Goal: Information Seeking & Learning: Learn about a topic

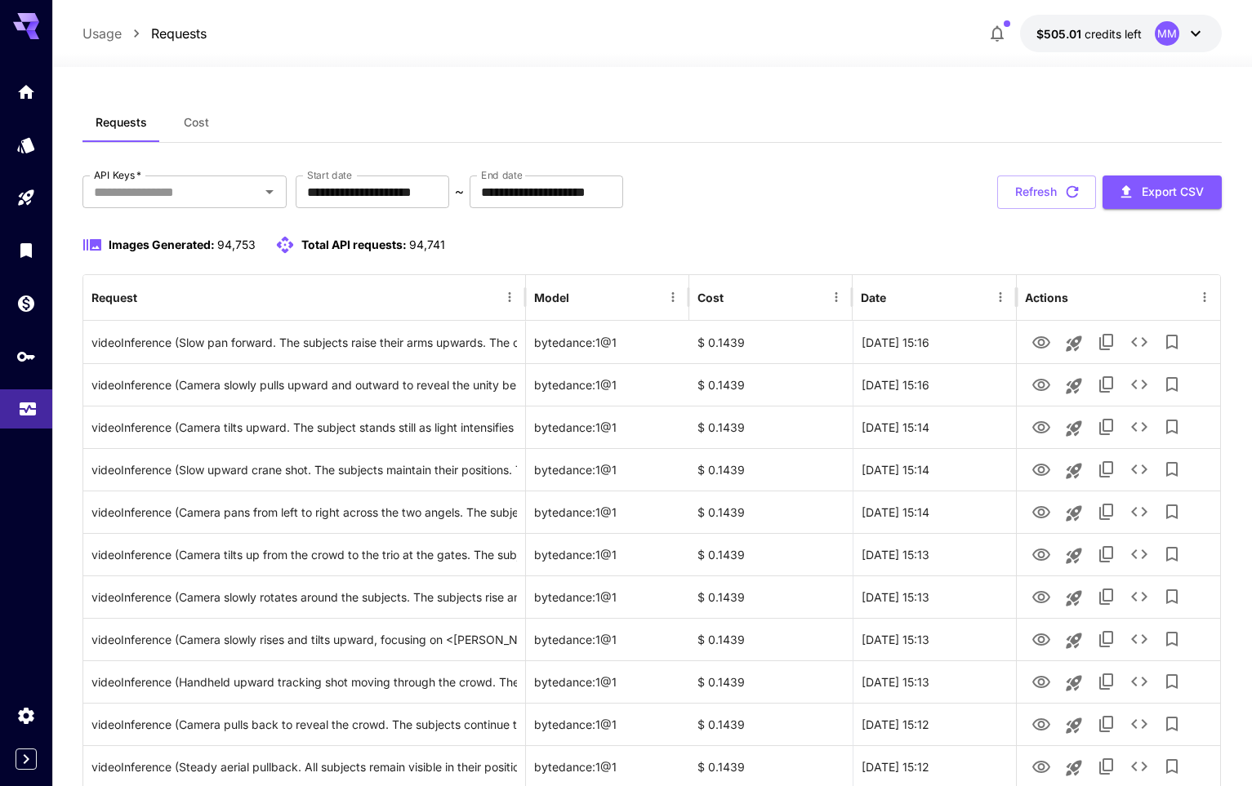
click at [39, 412] on link at bounding box center [26, 410] width 52 height 40
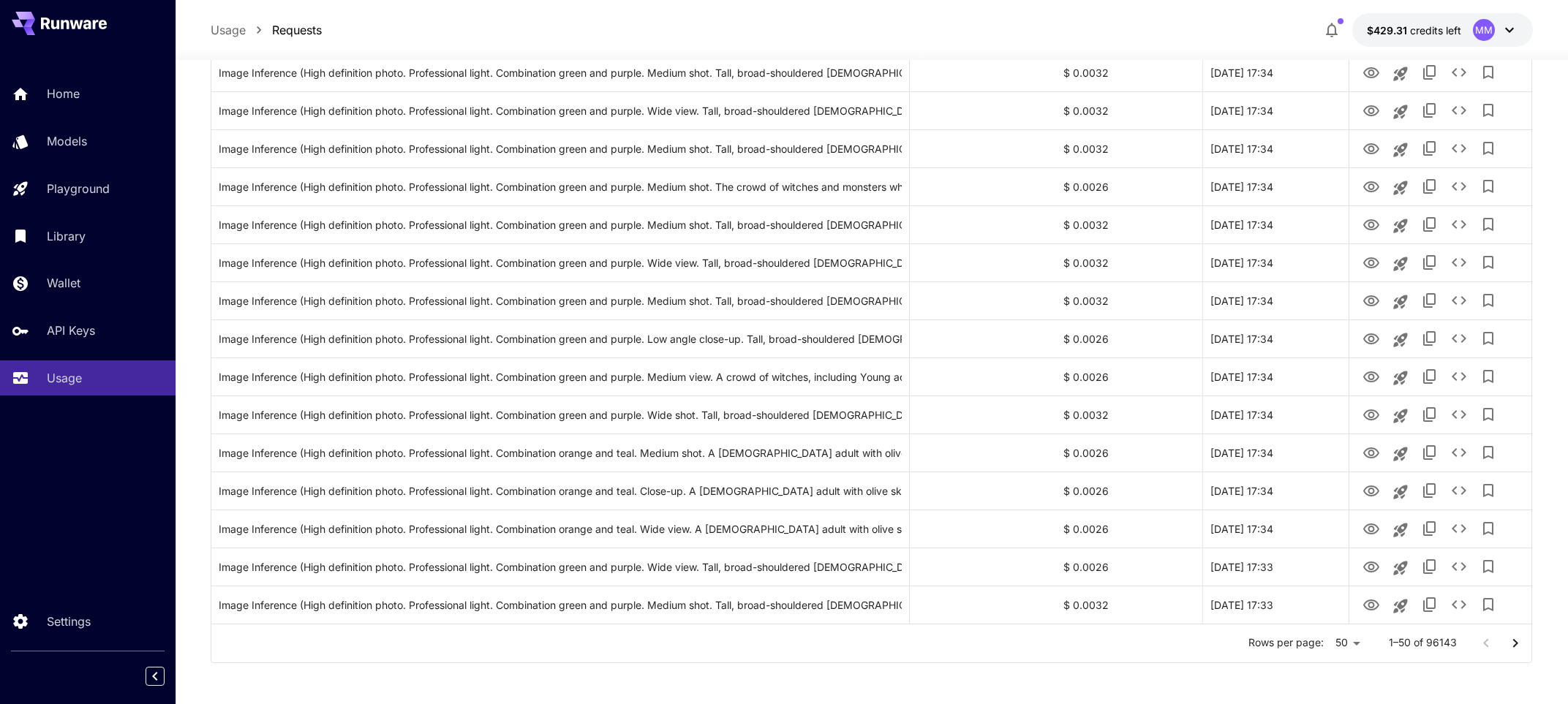
scroll to position [1568, 0]
click at [610, 5] on div "Usage Requests $429.31 credits left MM" at bounding box center [871, 30] width 1392 height 60
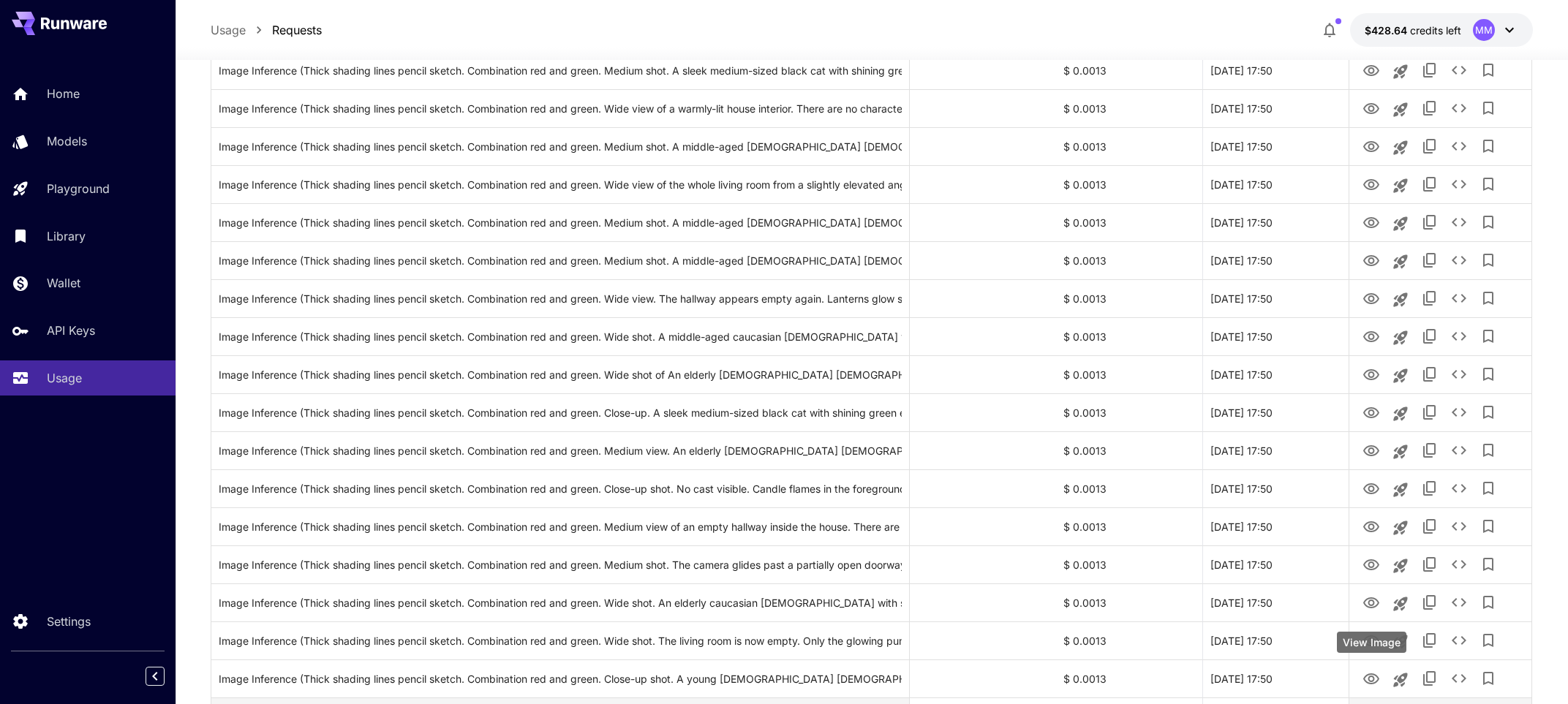
scroll to position [1568, 0]
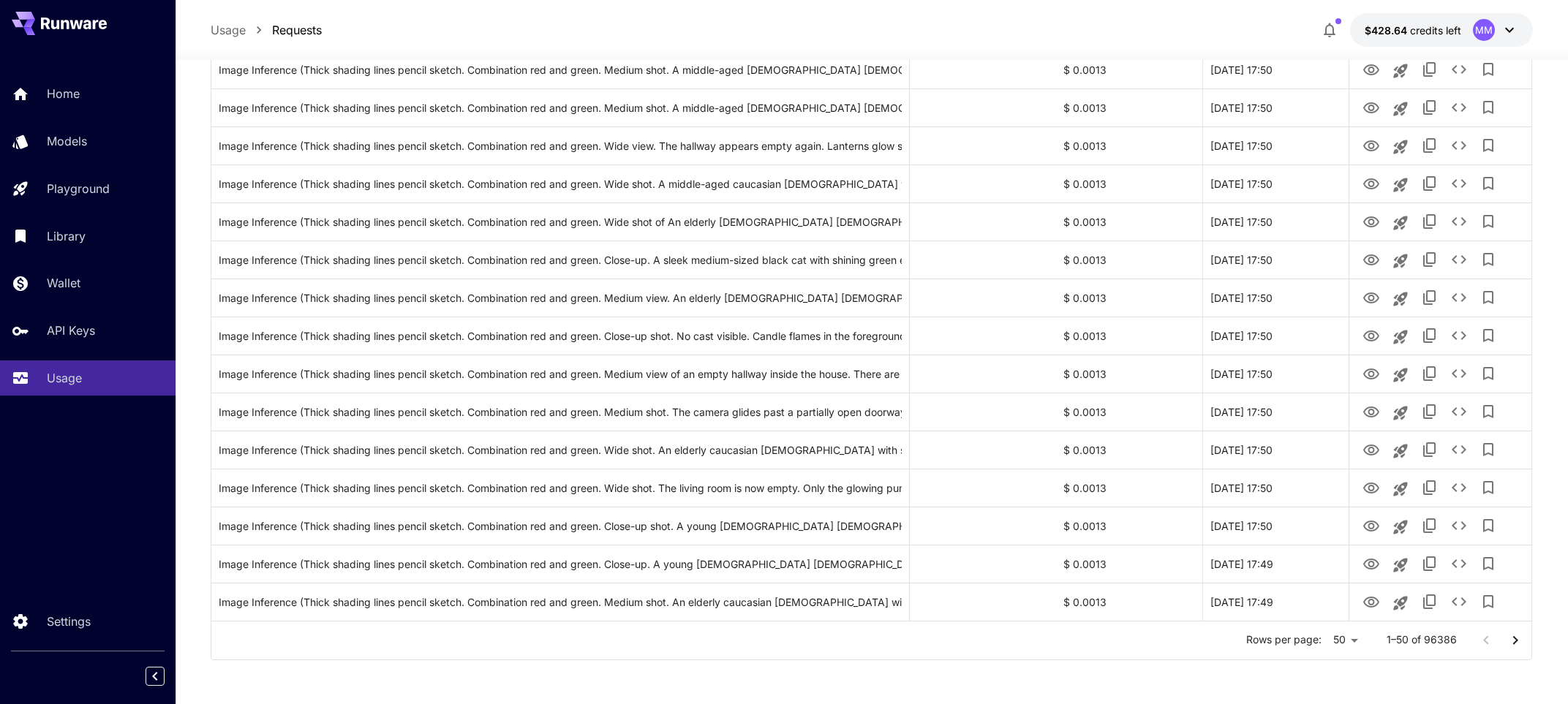
click at [1506, 637] on icon "Go to next page" at bounding box center [1515, 641] width 18 height 18
click at [1509, 644] on icon "Go to next page" at bounding box center [1515, 641] width 18 height 18
click at [1507, 639] on icon "Go to next page" at bounding box center [1515, 641] width 18 height 18
click at [1479, 644] on icon "Go to previous page" at bounding box center [1487, 641] width 18 height 18
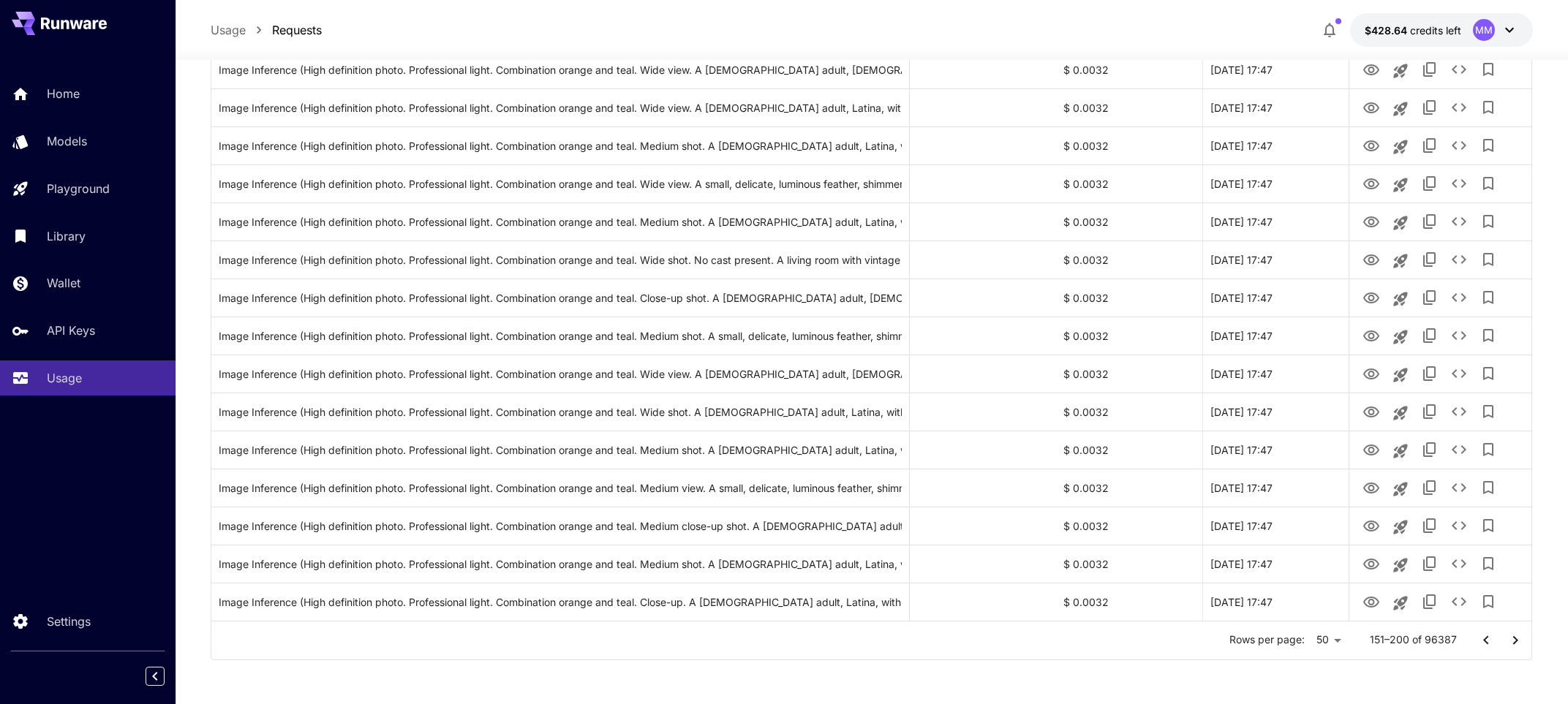
click at [1479, 644] on icon "Go to previous page" at bounding box center [1487, 641] width 18 height 18
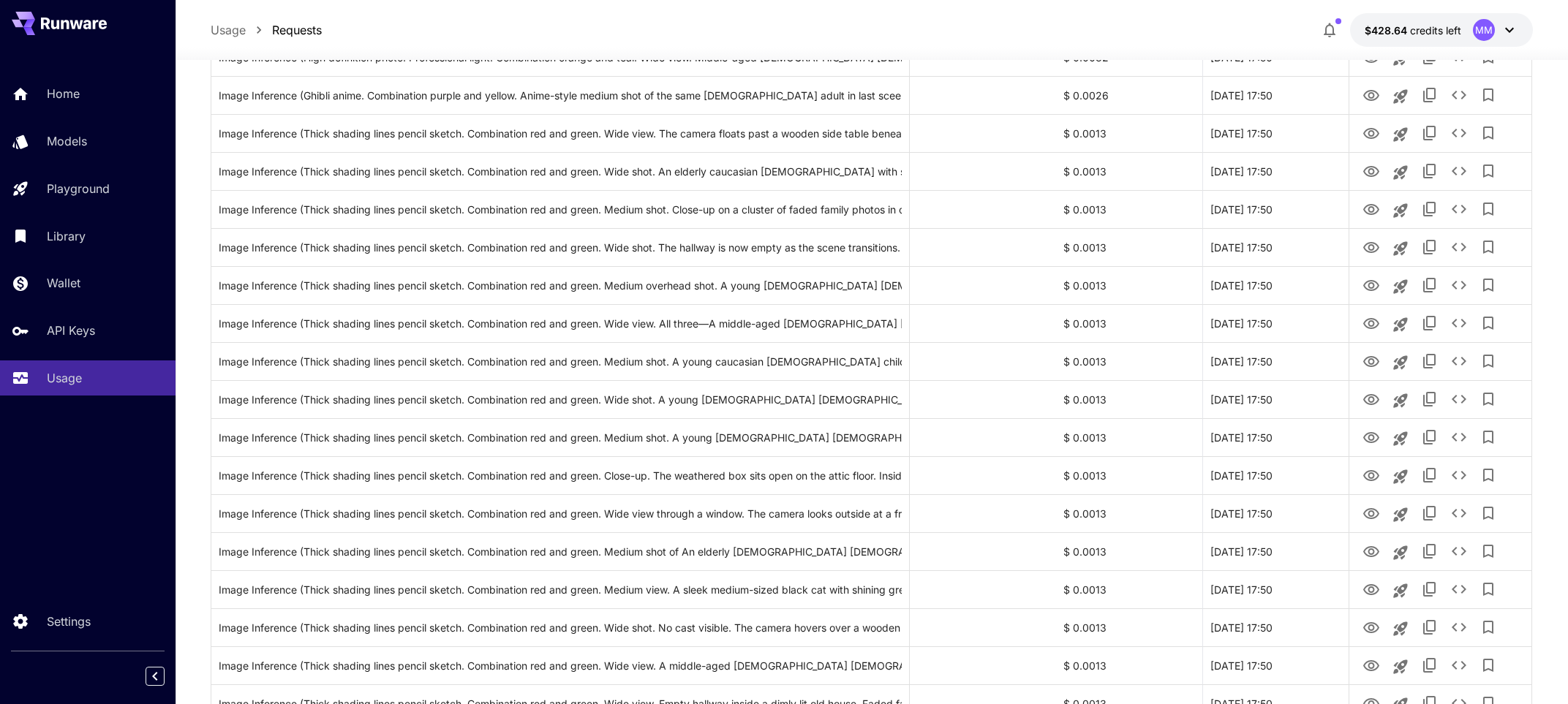
scroll to position [0, 0]
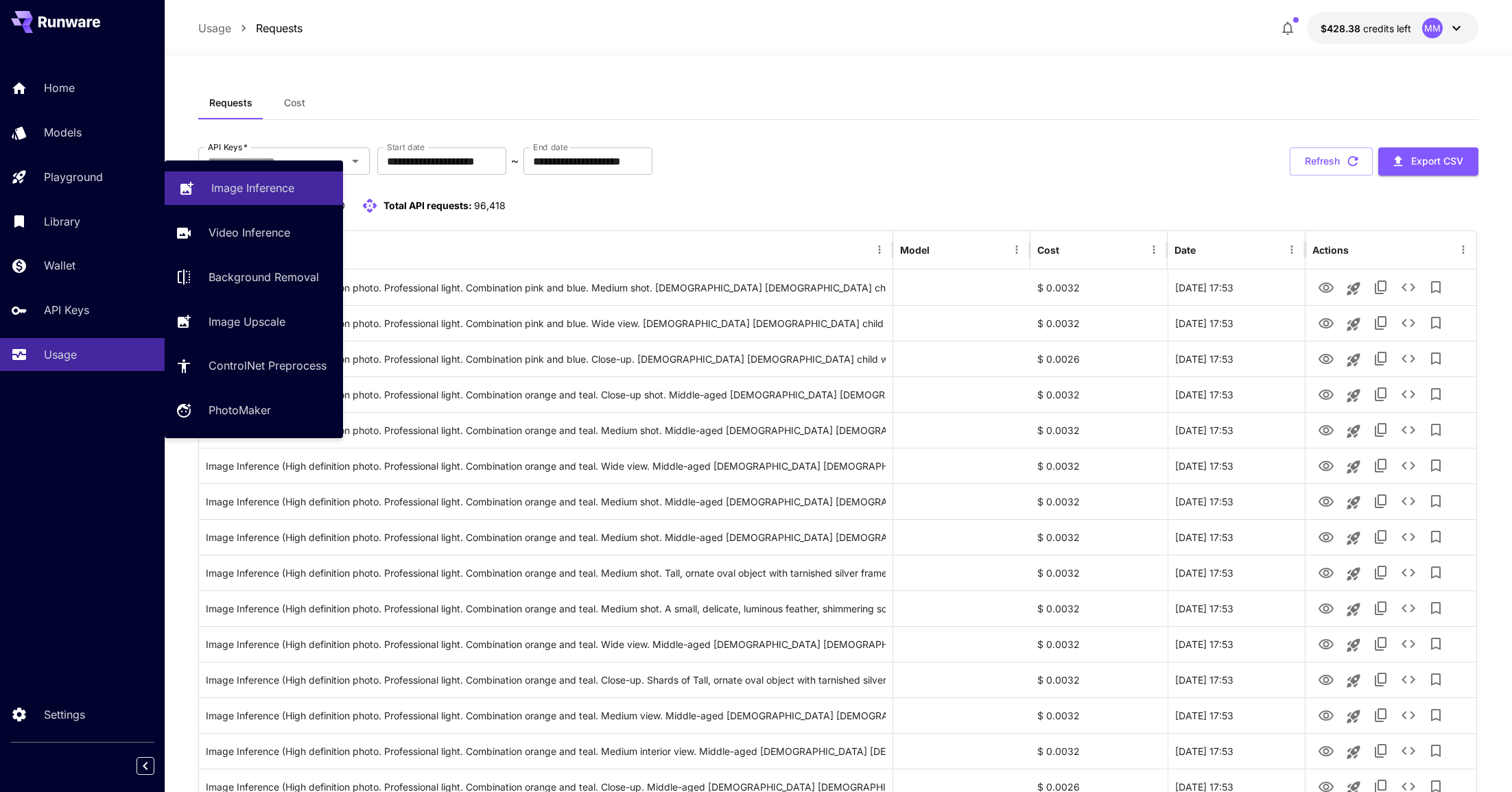
click at [244, 194] on p "Image Inference" at bounding box center [253, 188] width 83 height 17
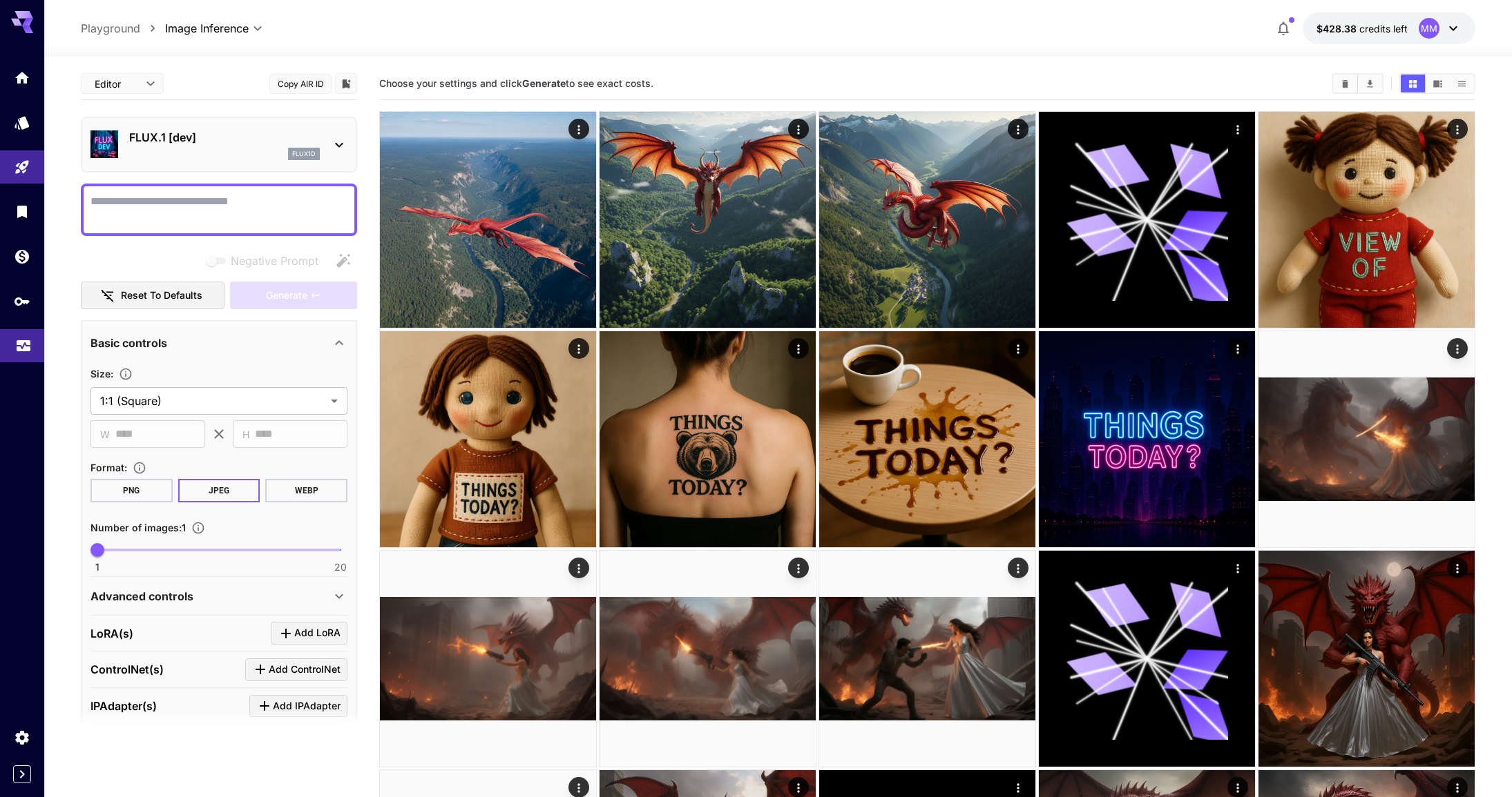
click at [22, 330] on link at bounding box center [22, 347] width 44 height 34
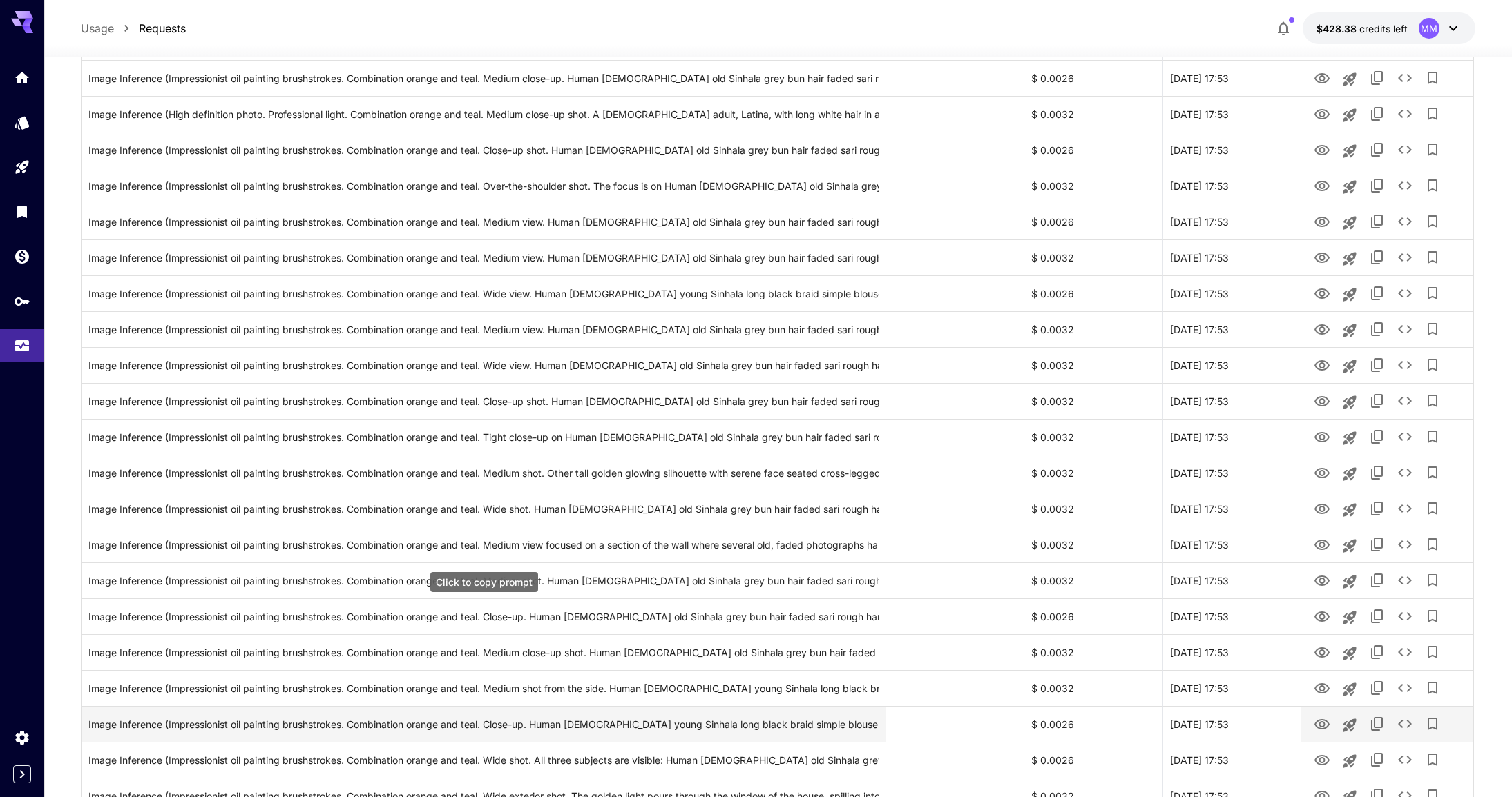
scroll to position [12, 0]
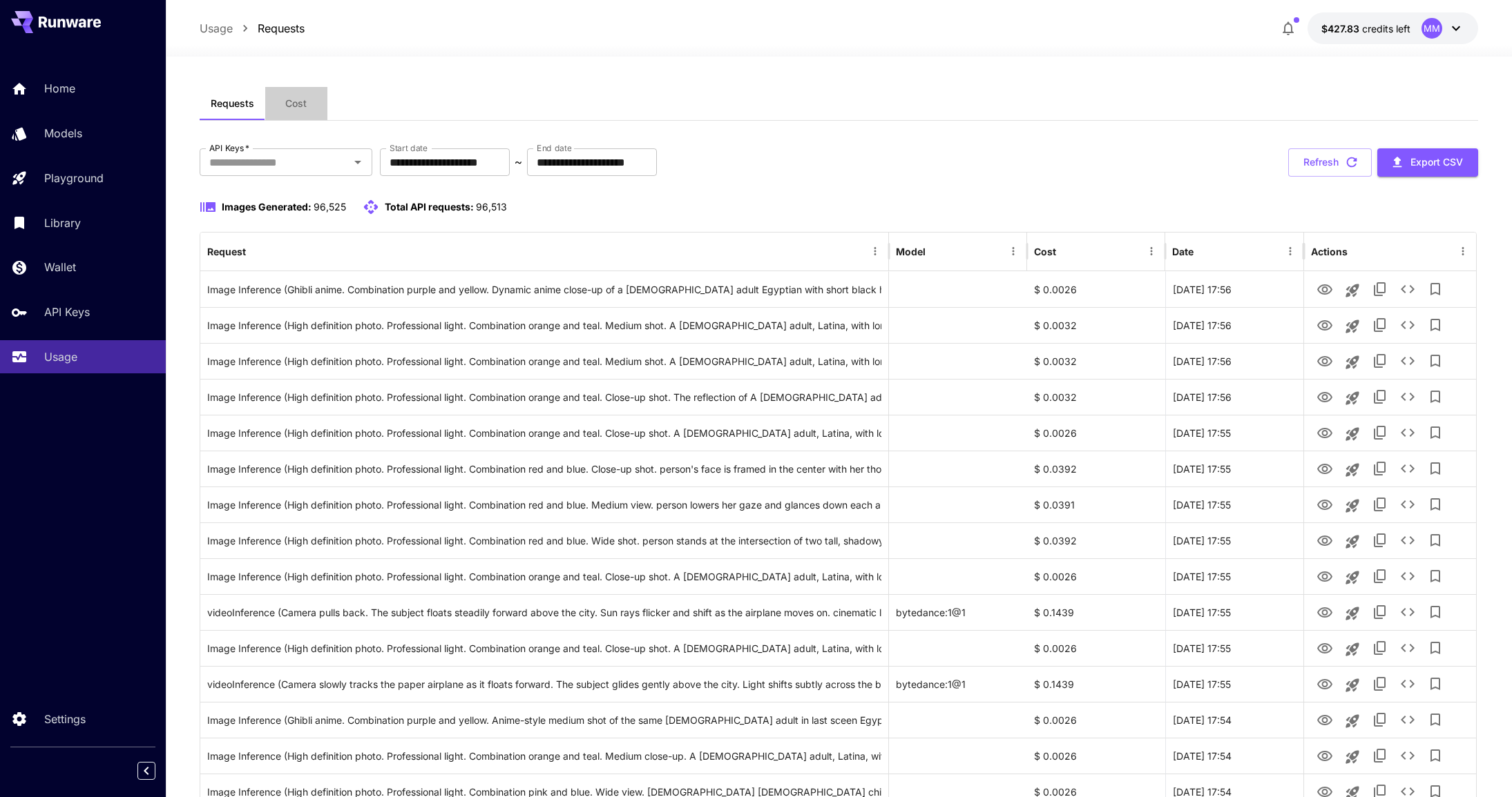
click at [318, 87] on button "Cost" at bounding box center [296, 103] width 62 height 33
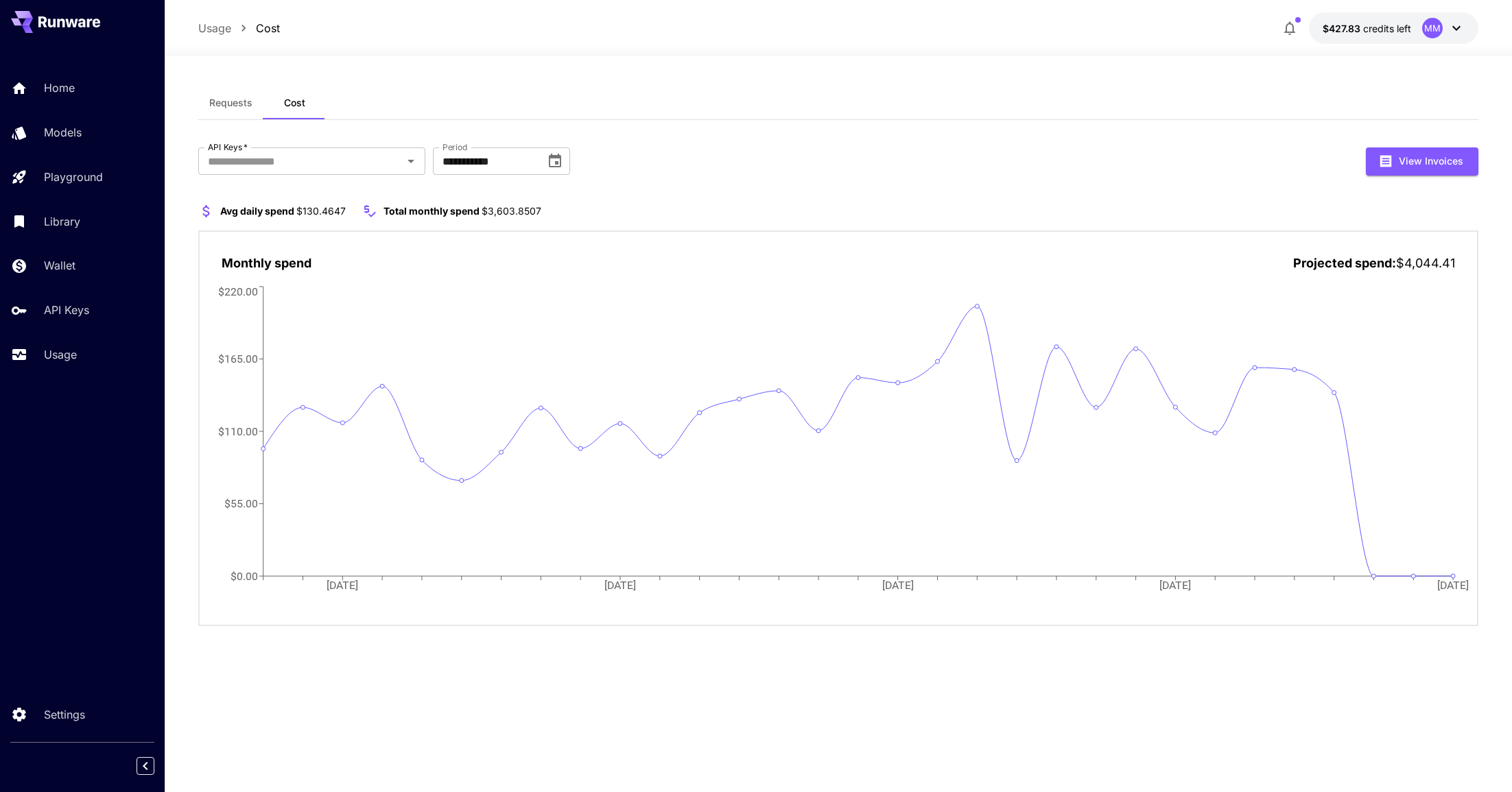
click at [225, 109] on button "Requests" at bounding box center [231, 102] width 66 height 33
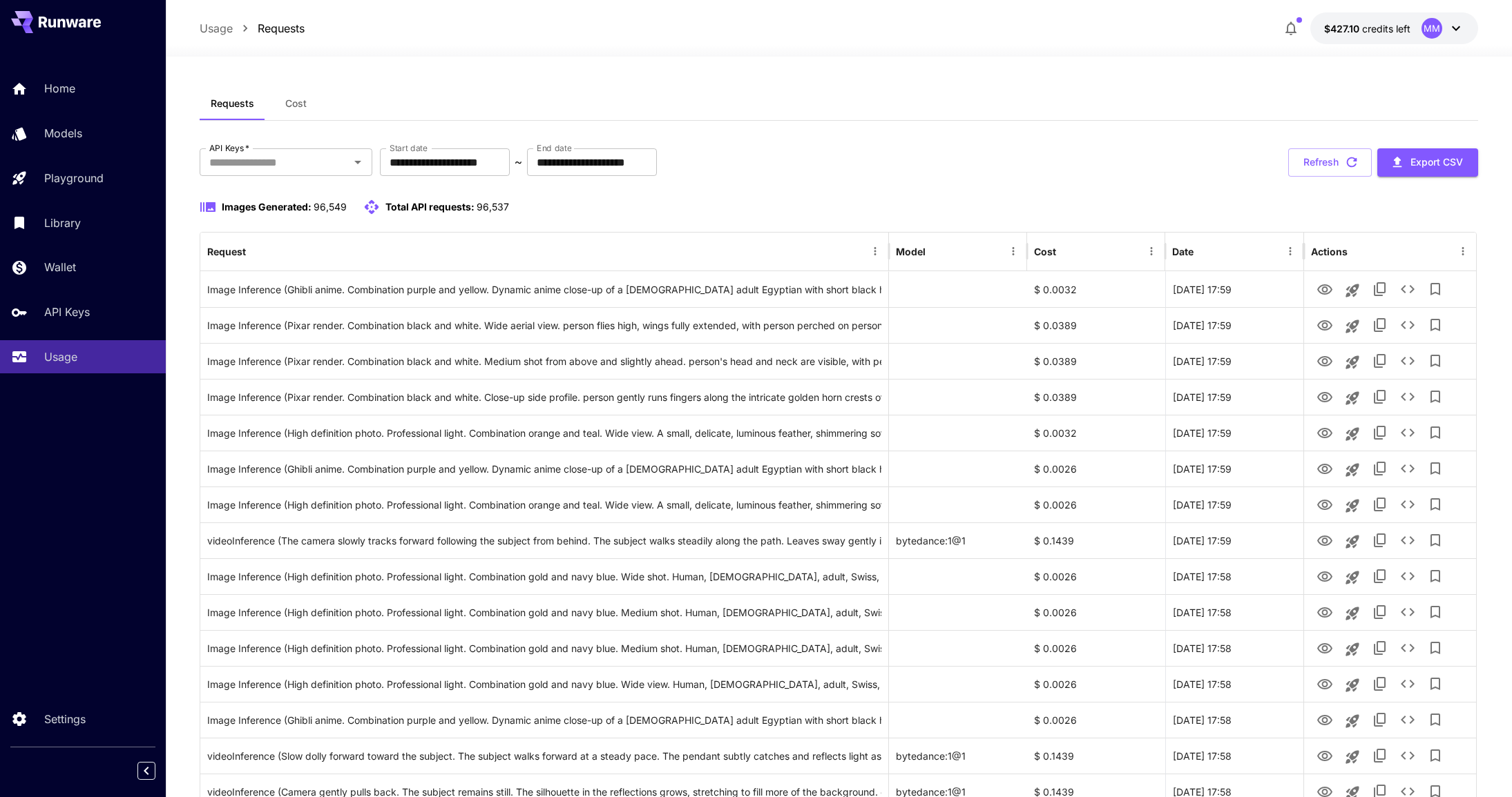
click at [1464, 30] on button "$427.10 credits left MM" at bounding box center [1394, 29] width 167 height 32
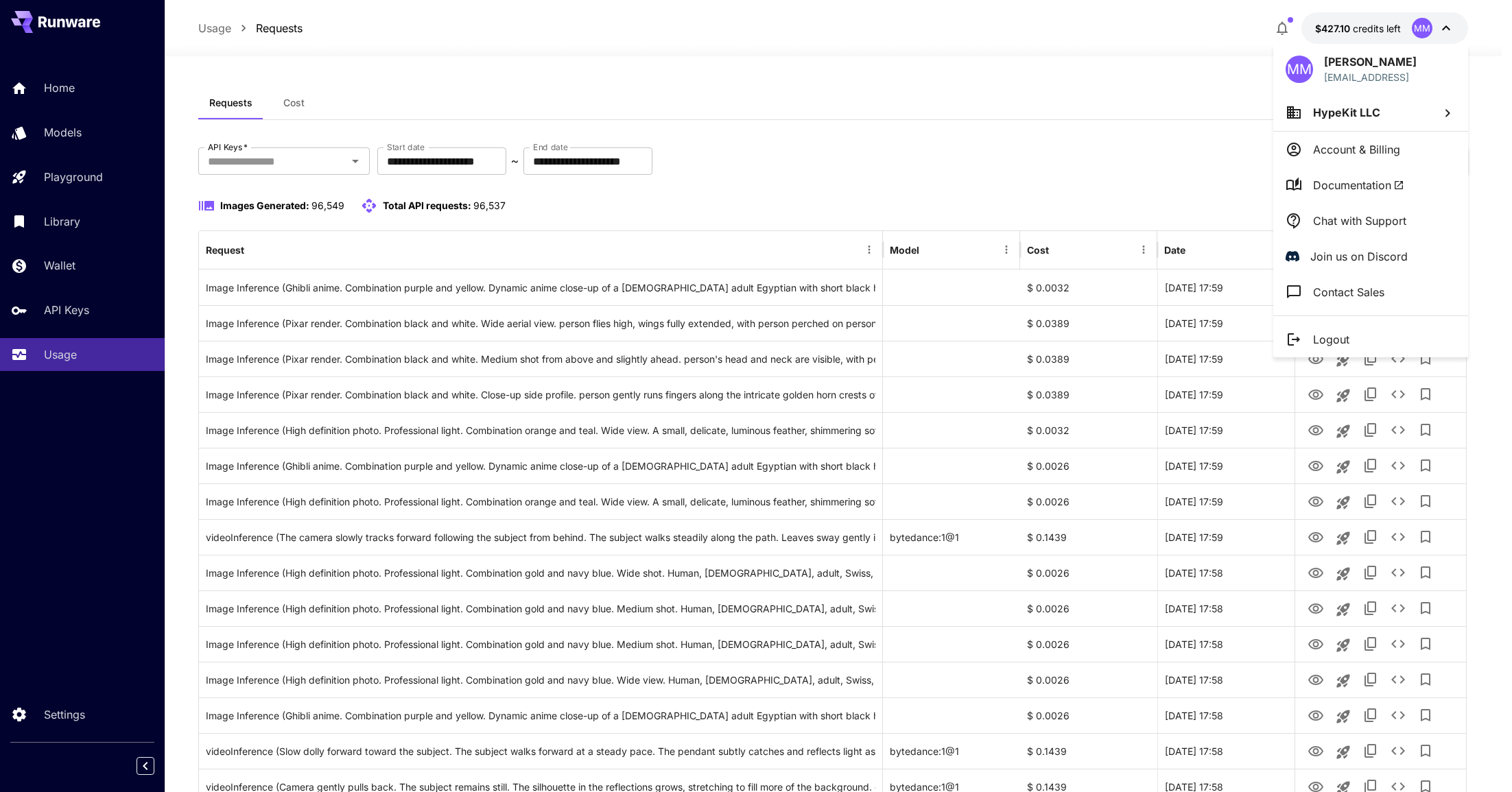
click at [1331, 338] on p "Logout" at bounding box center [1331, 339] width 36 height 17
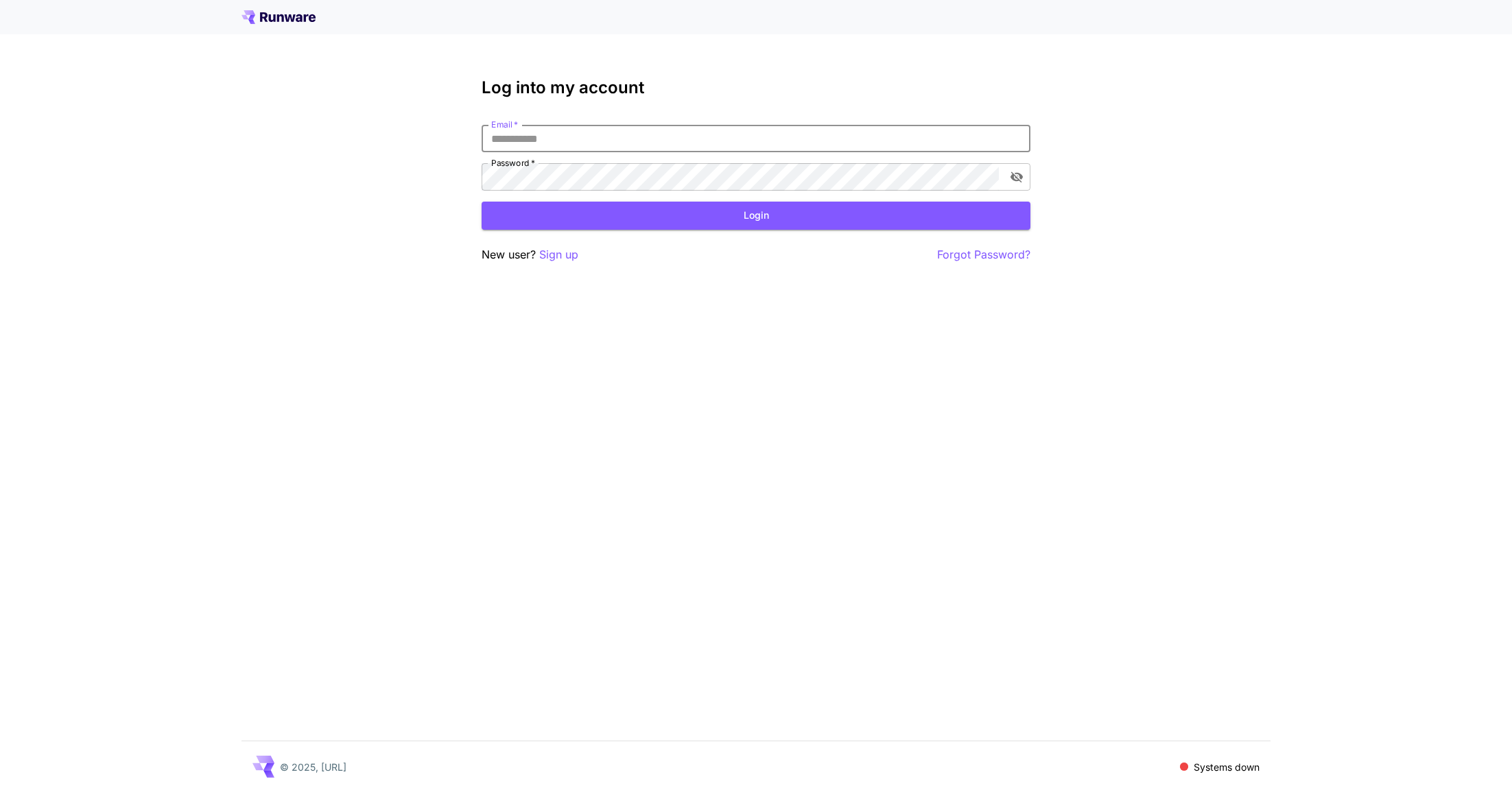
drag, startPoint x: 999, startPoint y: 136, endPoint x: 1014, endPoint y: 139, distance: 15.3
click at [0, 791] on com-1password-button at bounding box center [0, 792] width 0 height 0
type input "**********"
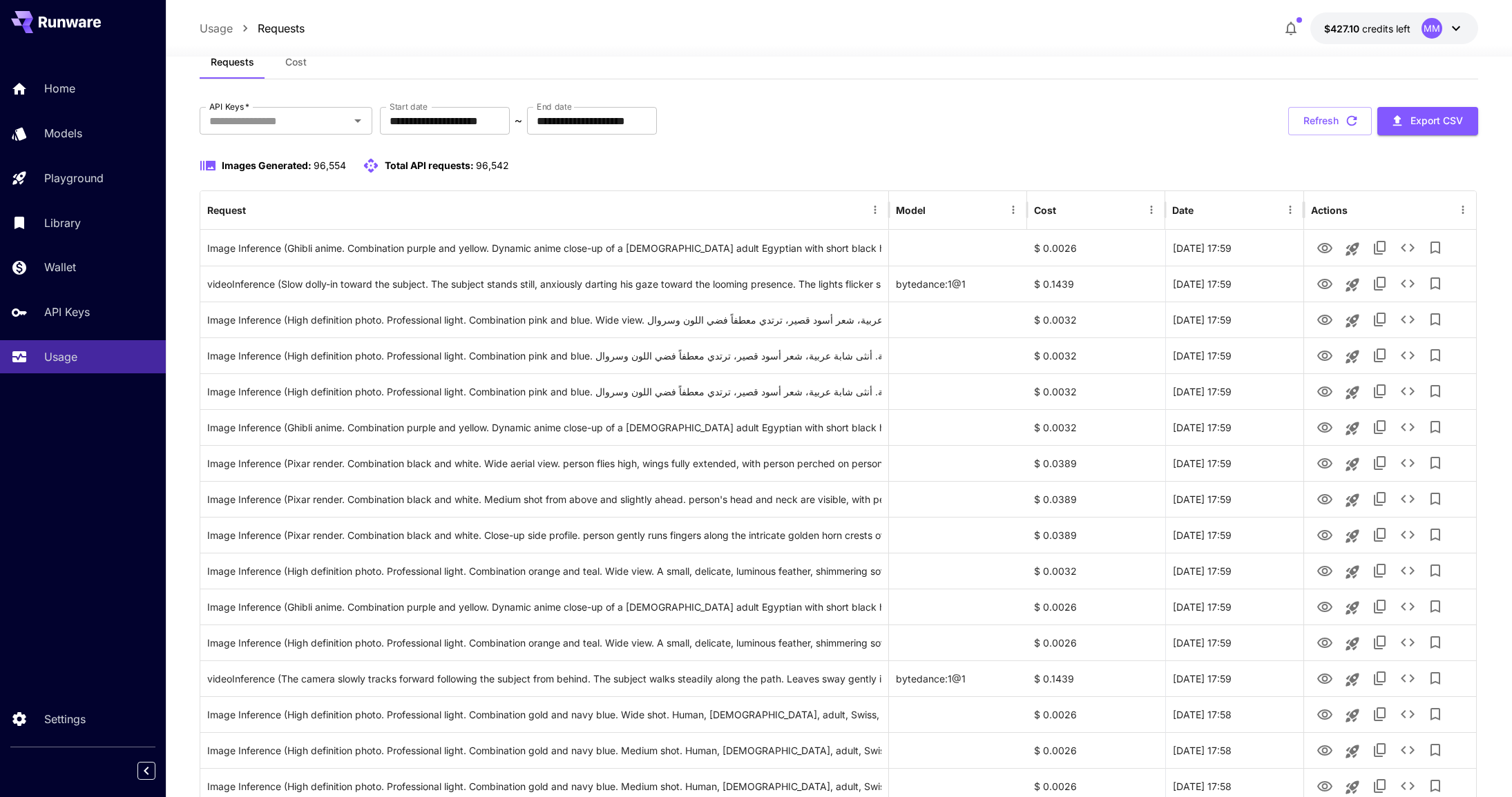
scroll to position [40, 0]
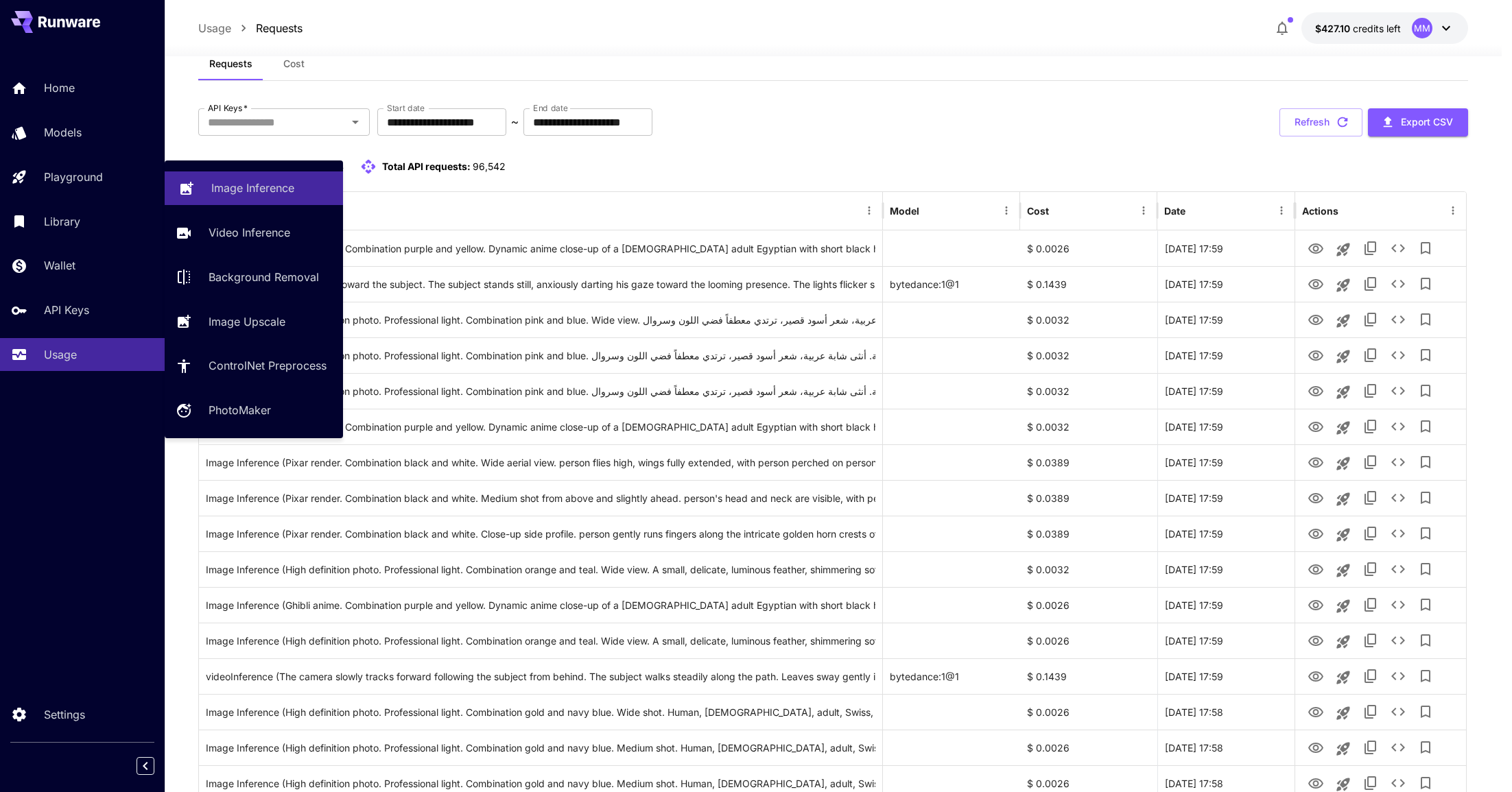
click at [204, 184] on link "Image Inference" at bounding box center [254, 188] width 178 height 34
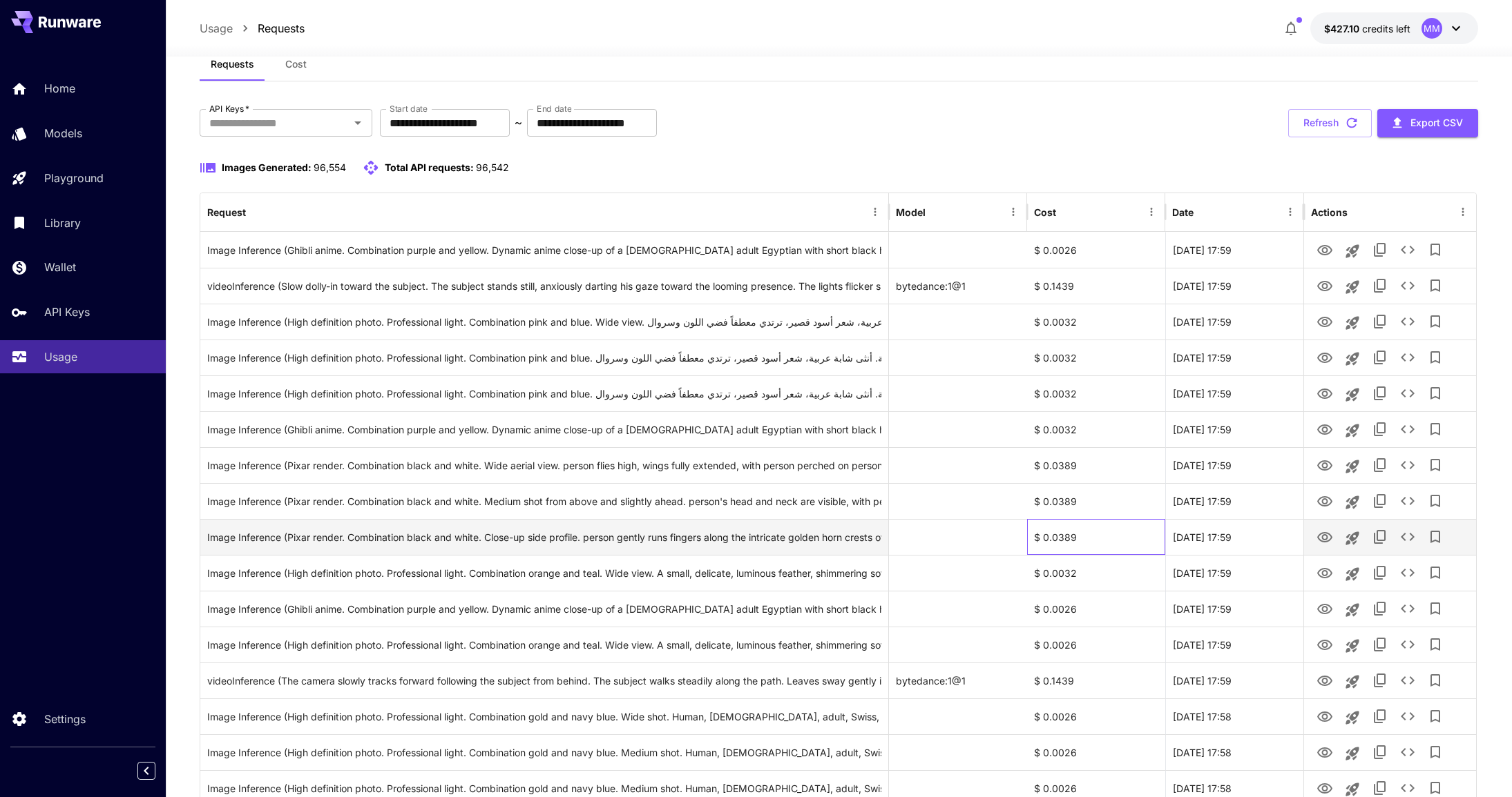
click at [1040, 543] on div "$ 0.0389" at bounding box center [1095, 537] width 138 height 35
copy div "$ 0.0389"
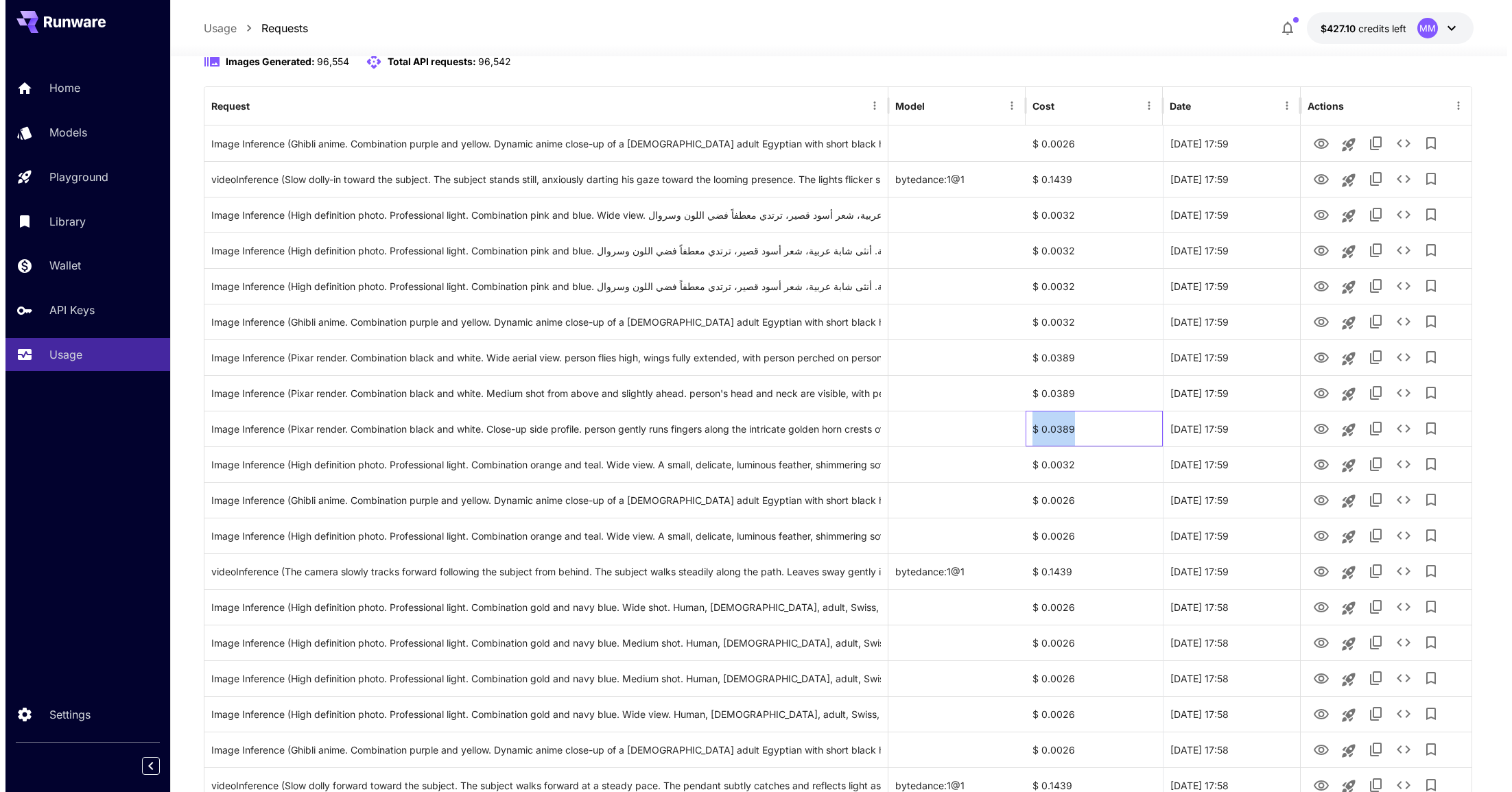
scroll to position [123, 0]
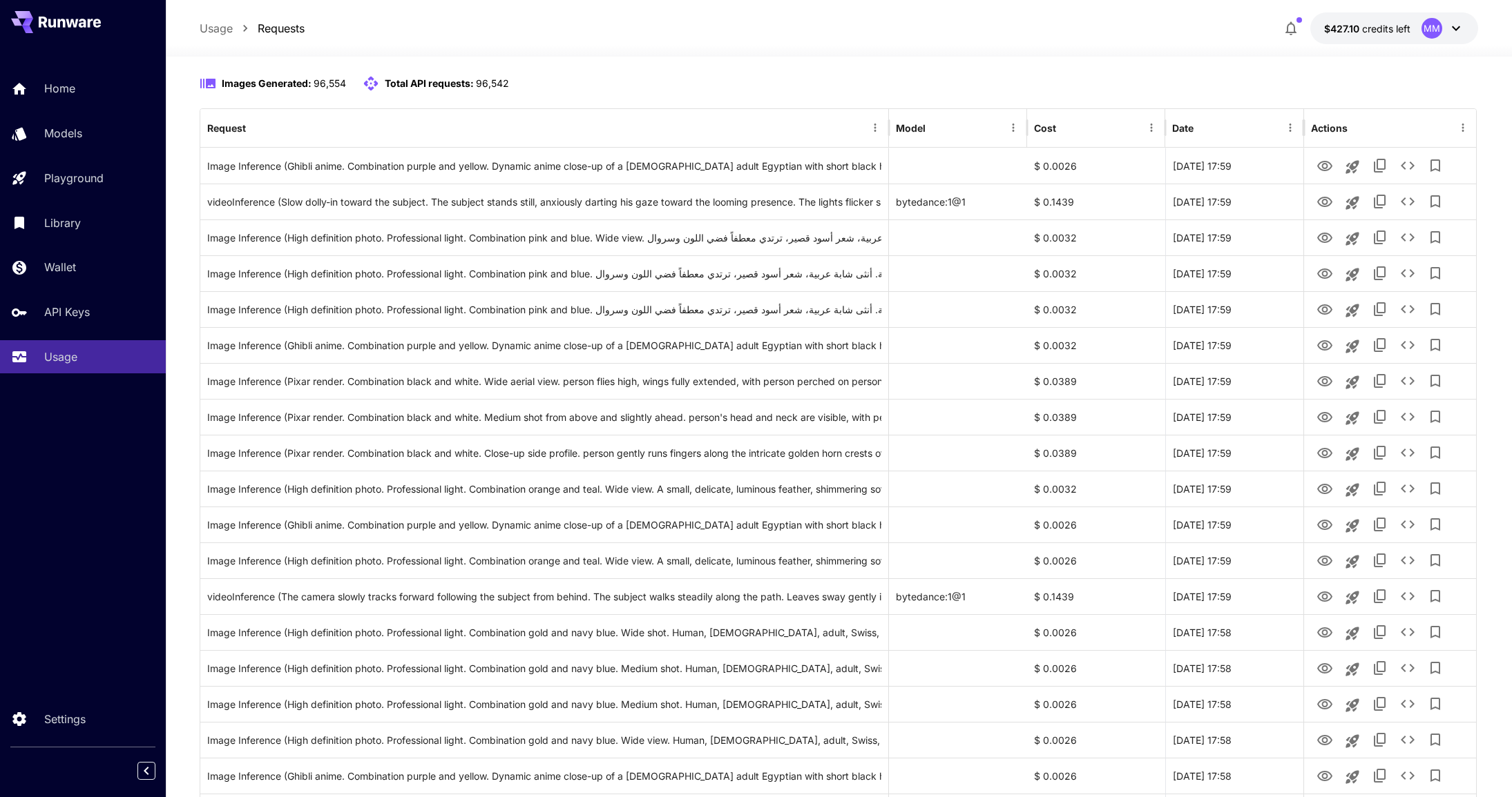
click at [989, 86] on div "Images Generated: 96,554 Total API requests: 96,542" at bounding box center [839, 84] width 1279 height 17
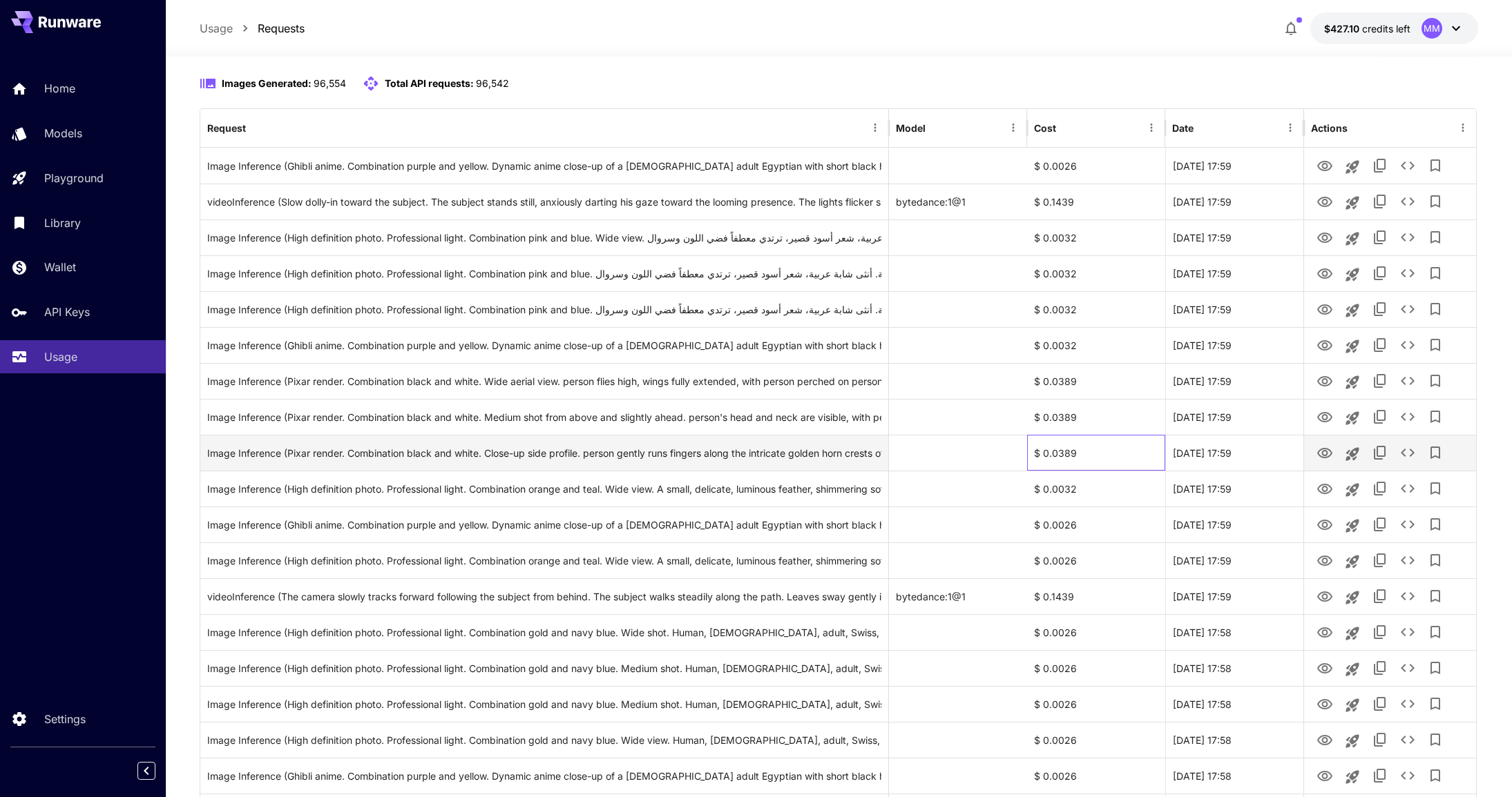
click at [1131, 466] on div "$ 0.0389" at bounding box center [1095, 452] width 138 height 35
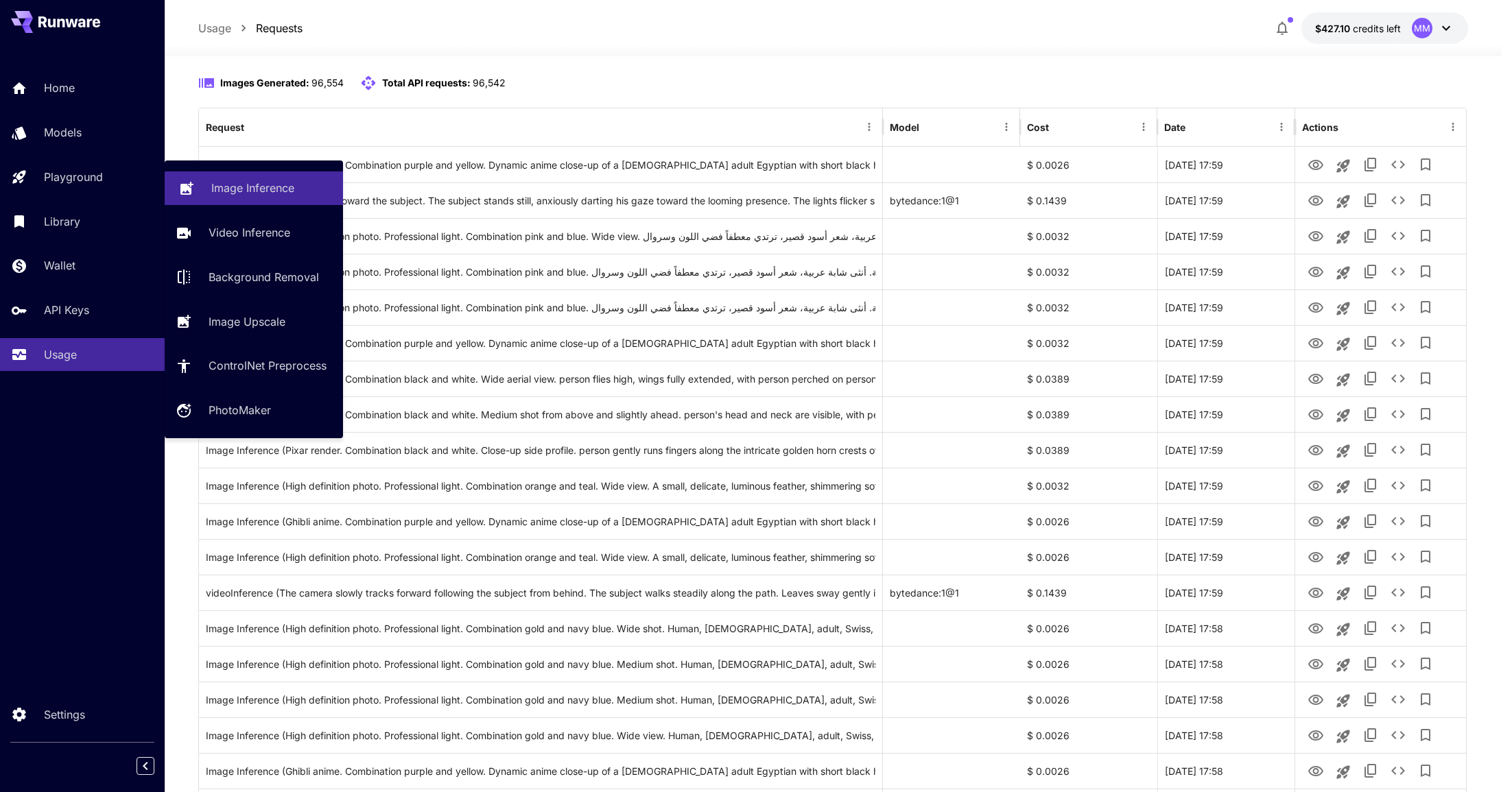
click at [230, 187] on p "Image Inference" at bounding box center [253, 188] width 83 height 17
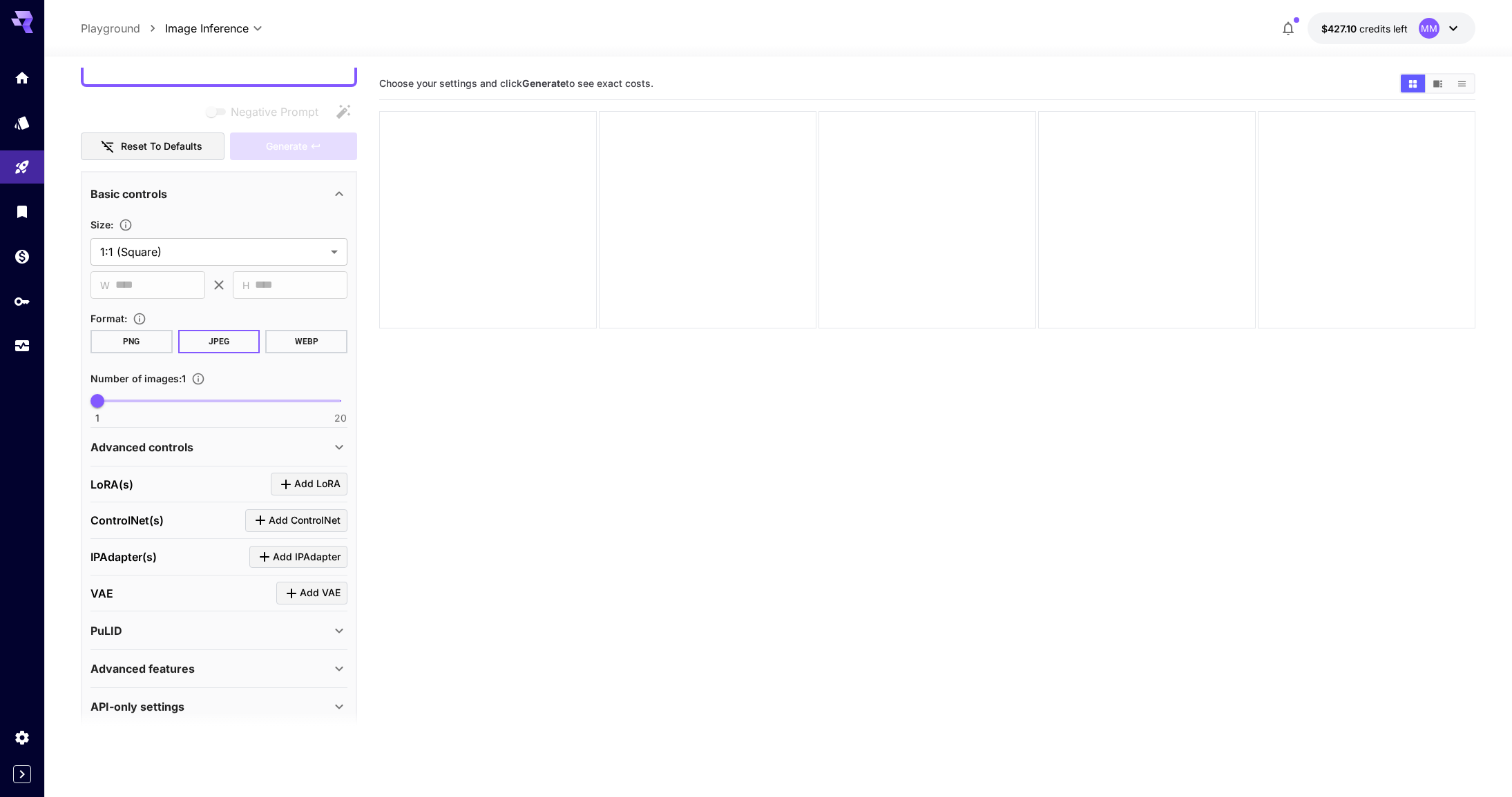
scroll to position [166, 0]
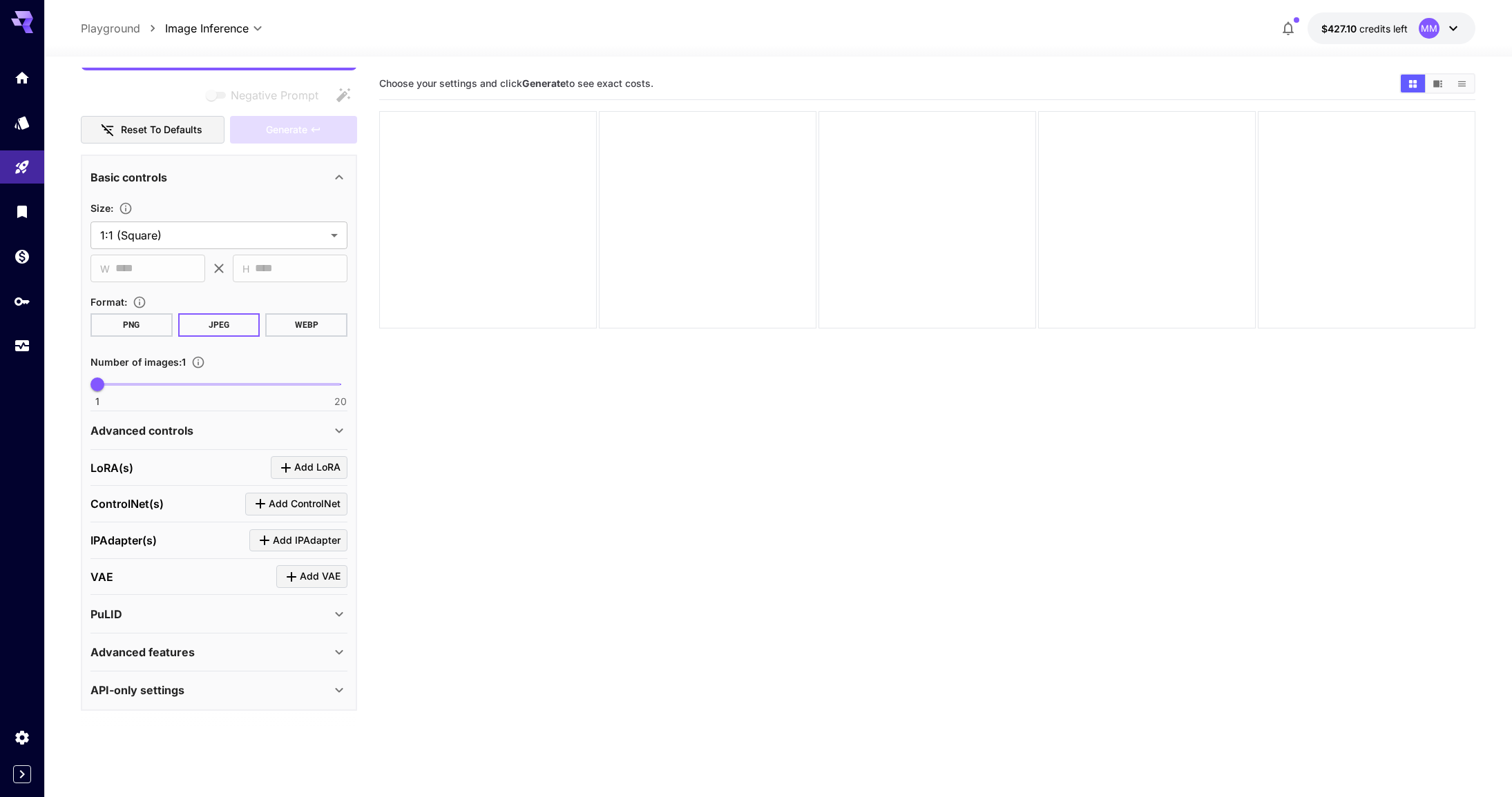
click at [274, 429] on div "Advanced controls" at bounding box center [211, 431] width 240 height 17
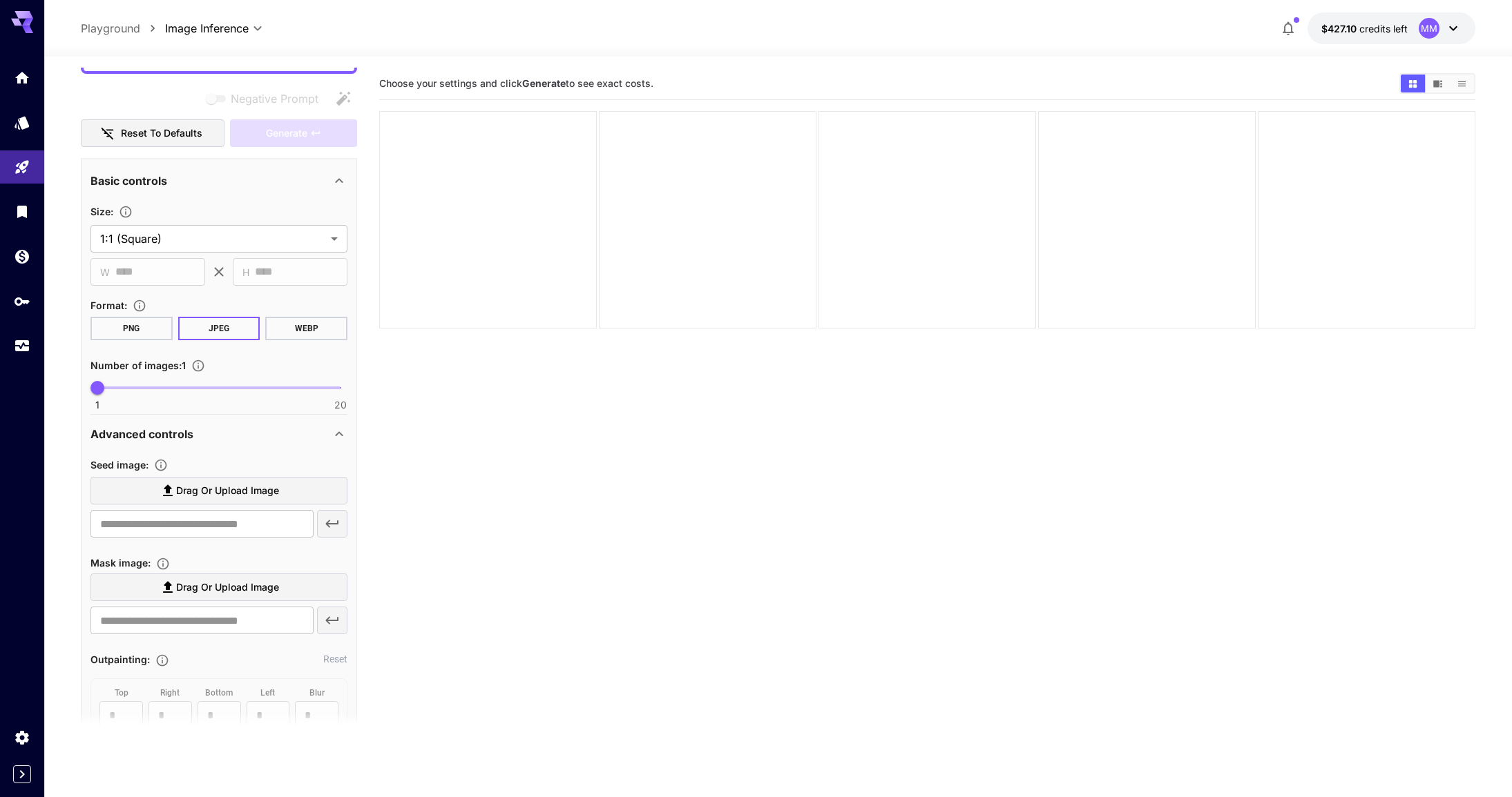
scroll to position [30, 0]
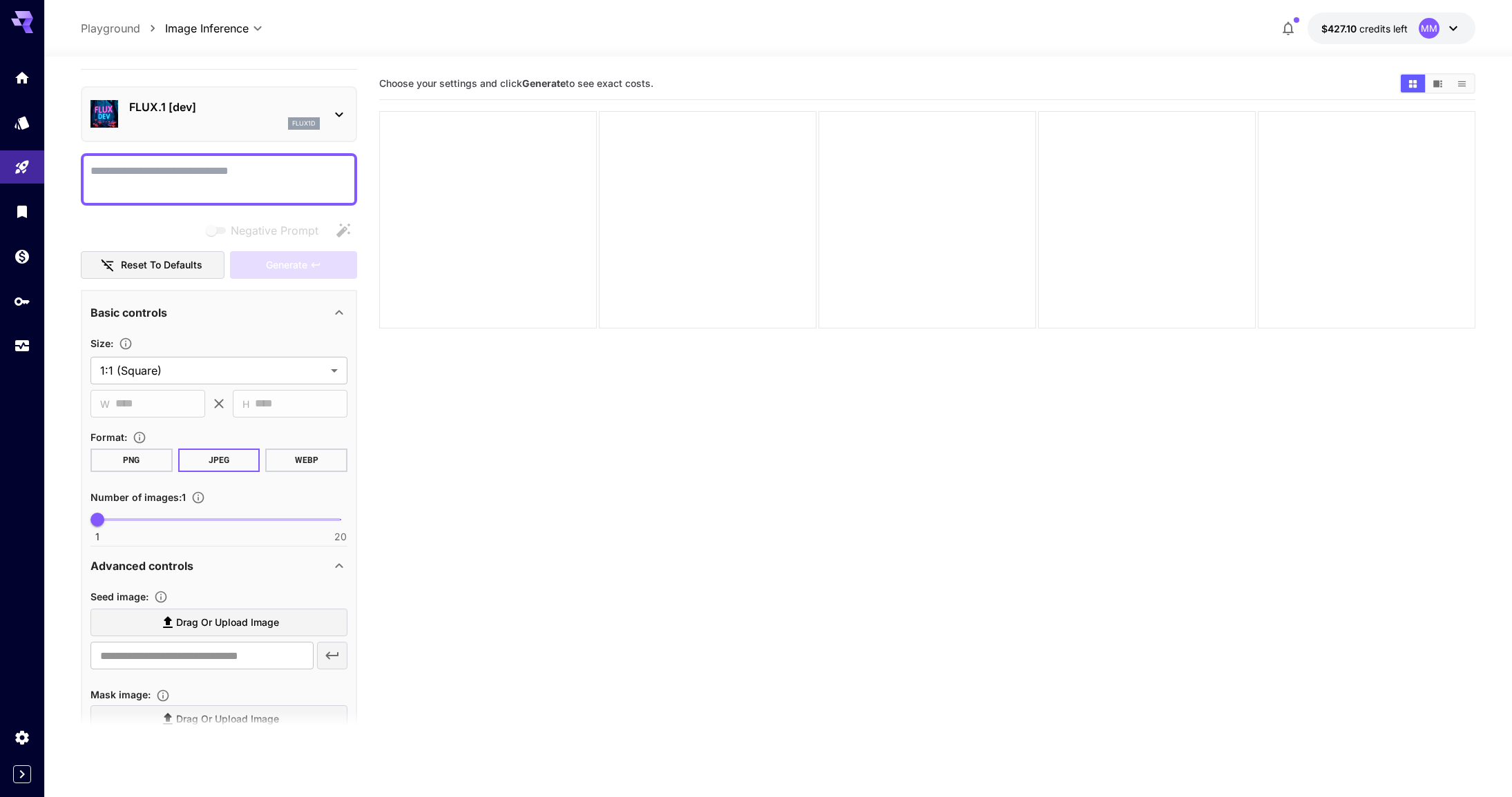
click at [227, 104] on p "FLUX.1 [dev]" at bounding box center [224, 107] width 190 height 17
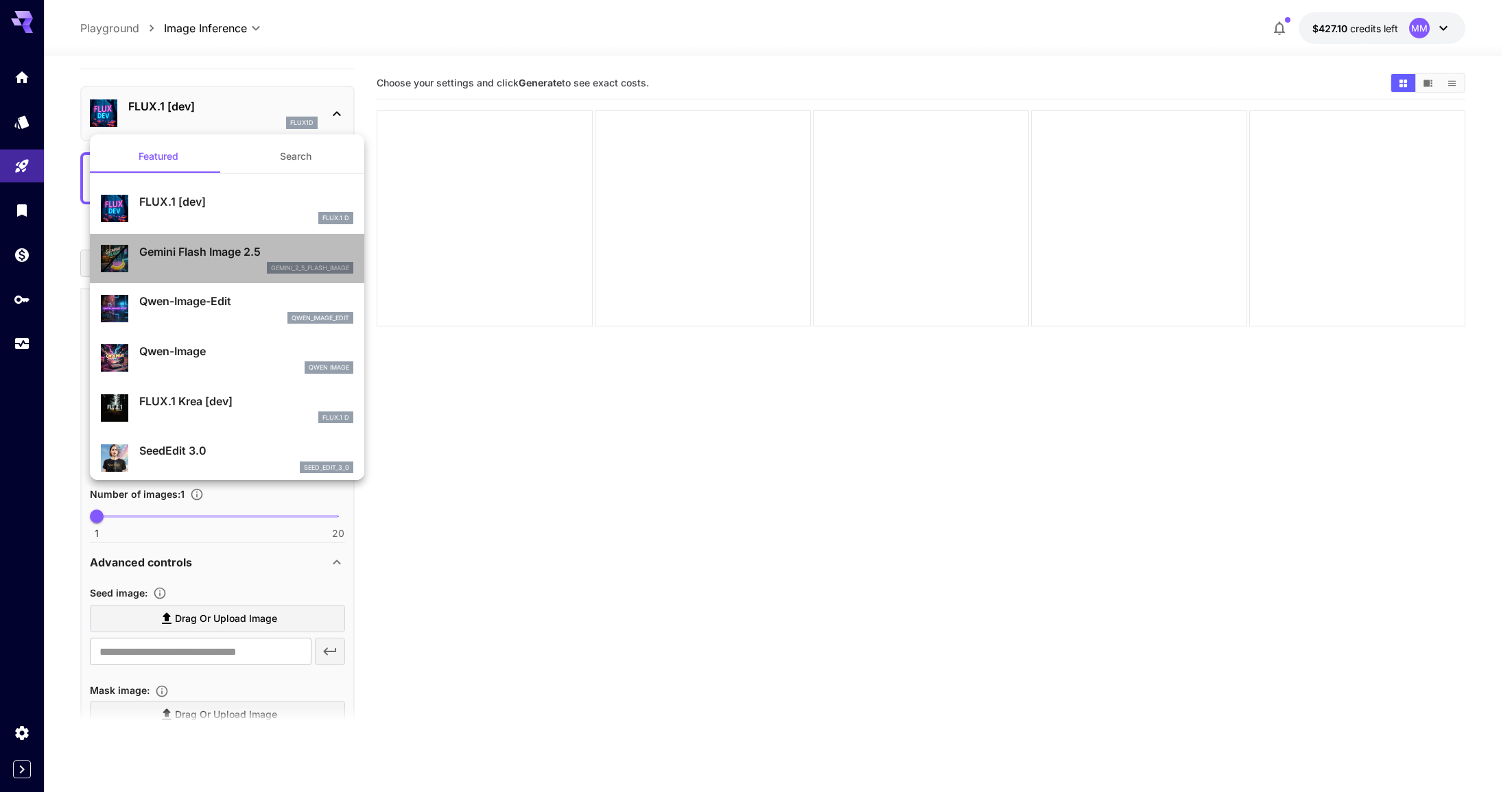
click at [229, 246] on p "Gemini Flash Image 2.5" at bounding box center [246, 252] width 214 height 17
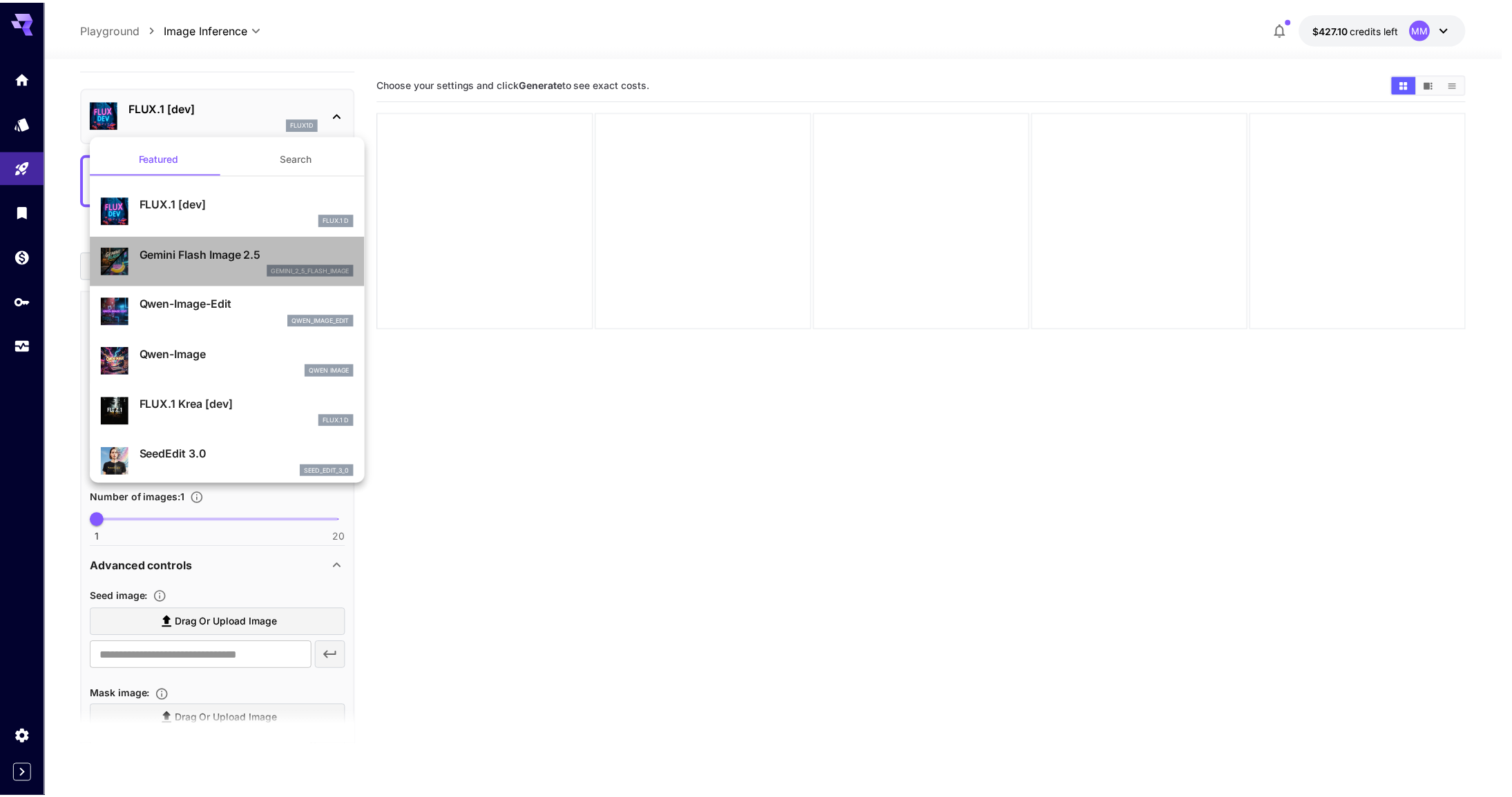
scroll to position [24, 0]
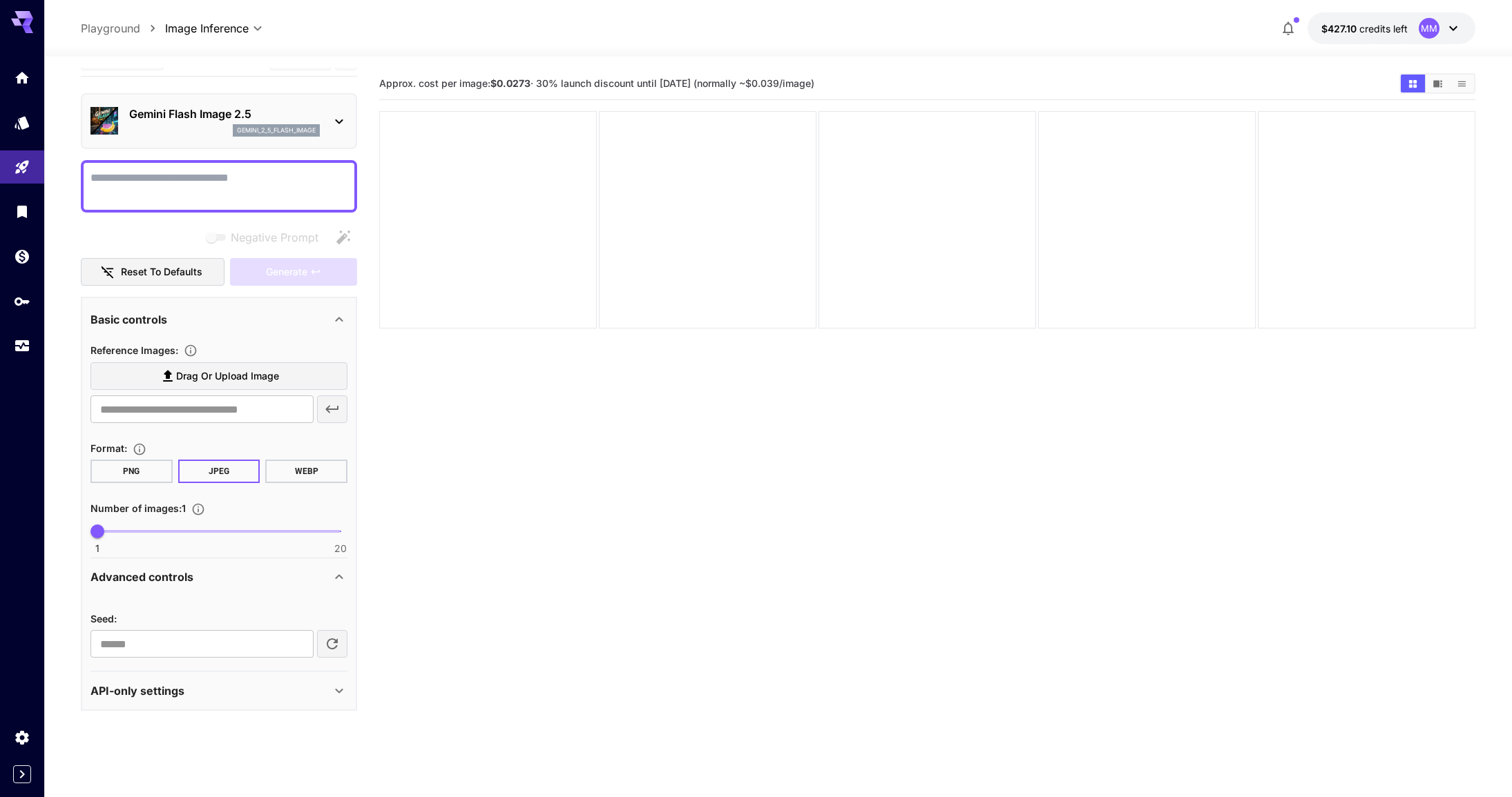
click at [314, 681] on div "API-only settings" at bounding box center [219, 691] width 257 height 33
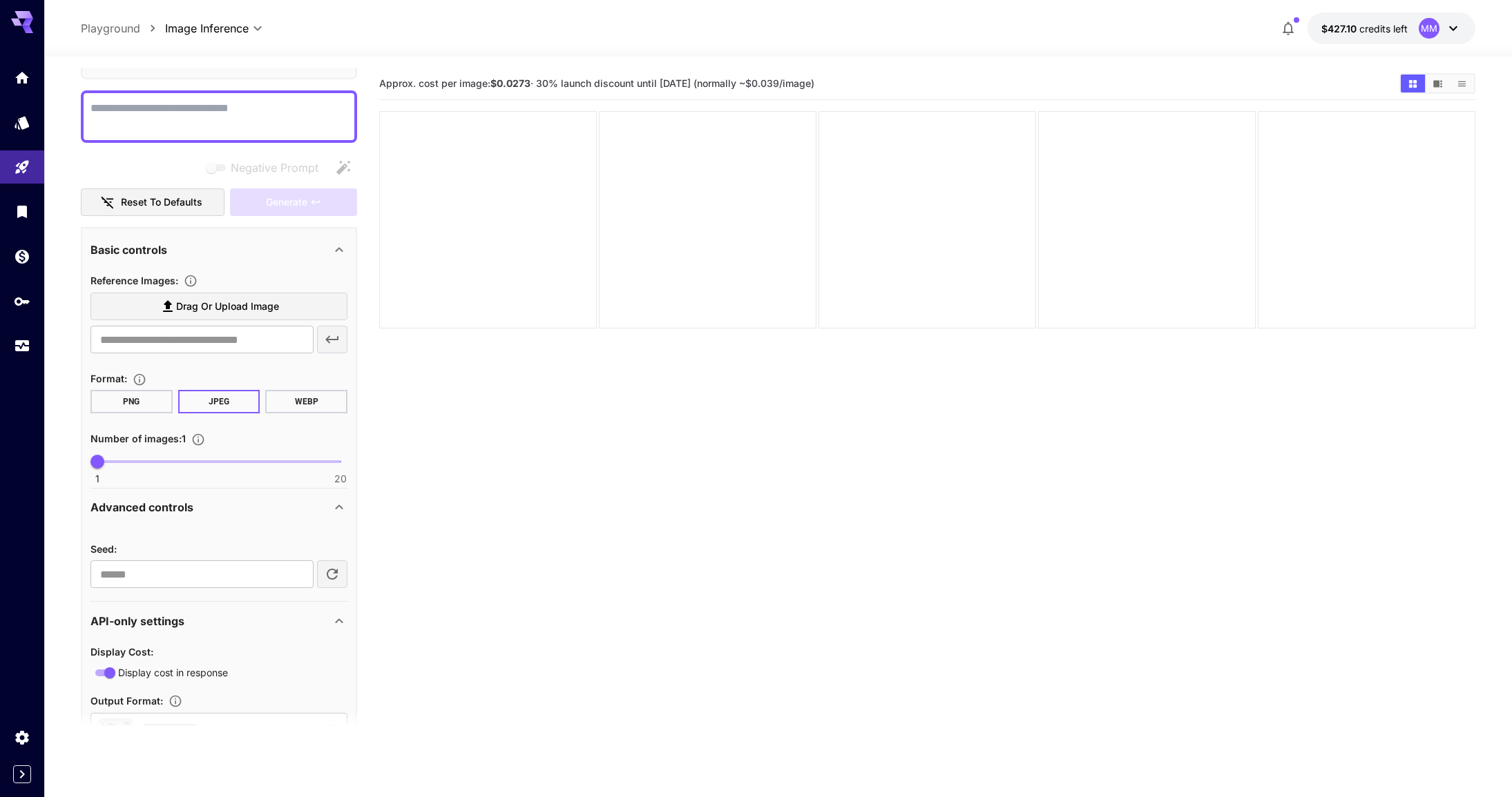
scroll to position [0, 0]
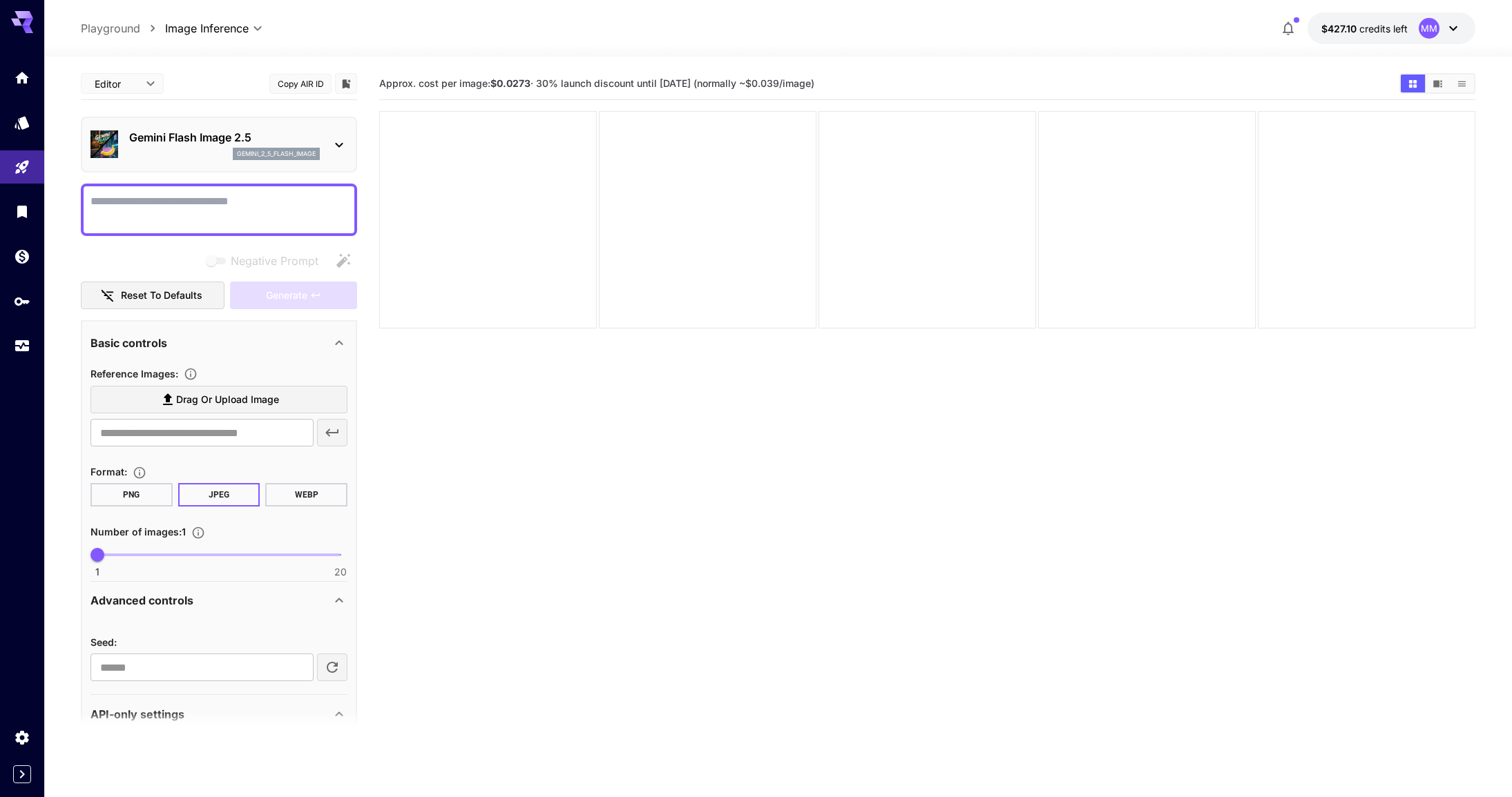
click at [595, 526] on section "Approx. cost per image: $0.0273 · 30% launch discount until [DATE] (normally ~$…" at bounding box center [927, 466] width 1096 height 797
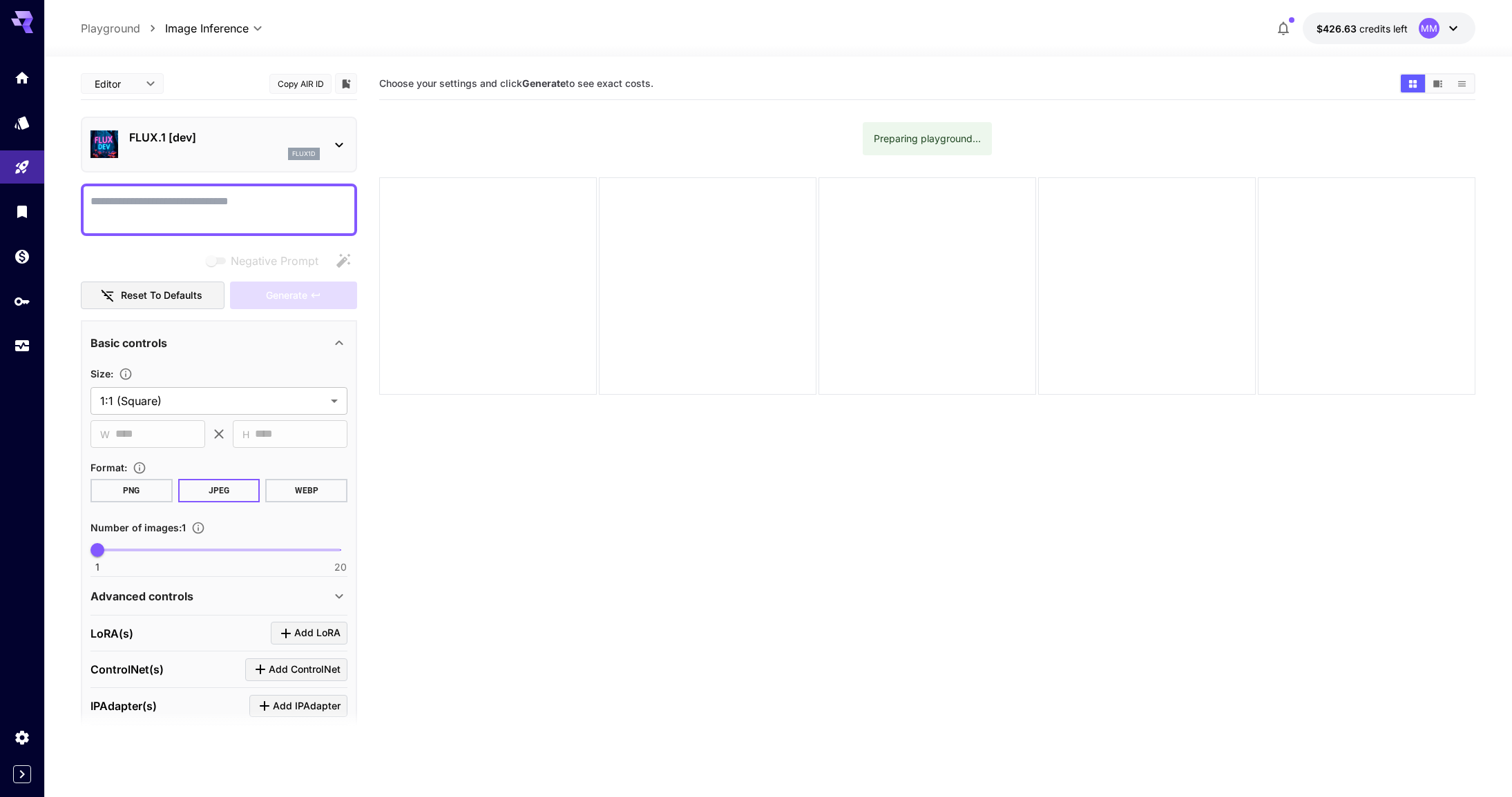
click at [271, 164] on div "FLUX.1 [dev] flux1d" at bounding box center [219, 145] width 257 height 42
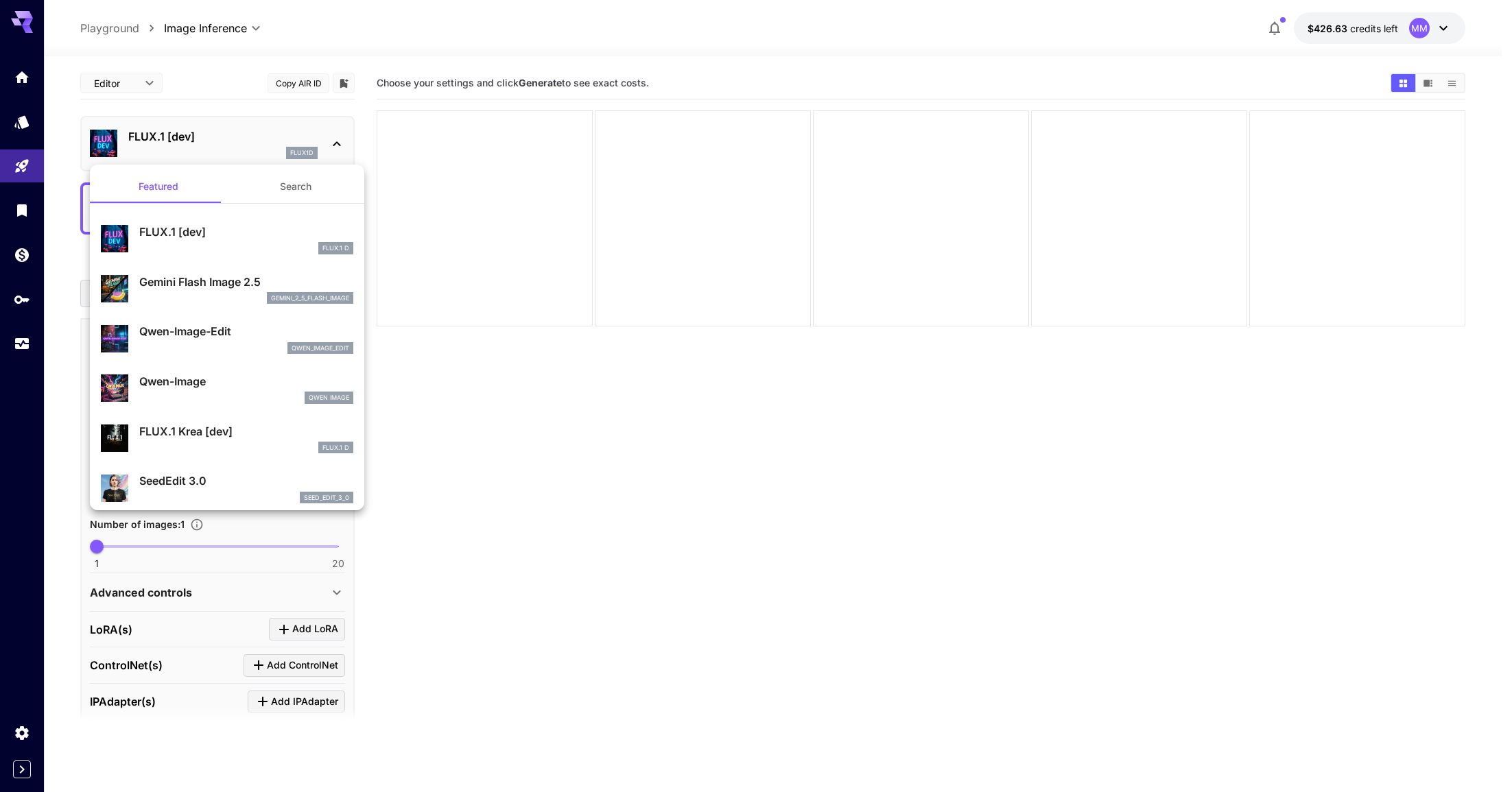
click at [239, 296] on div "gemini_2_5_flash_image" at bounding box center [246, 298] width 214 height 13
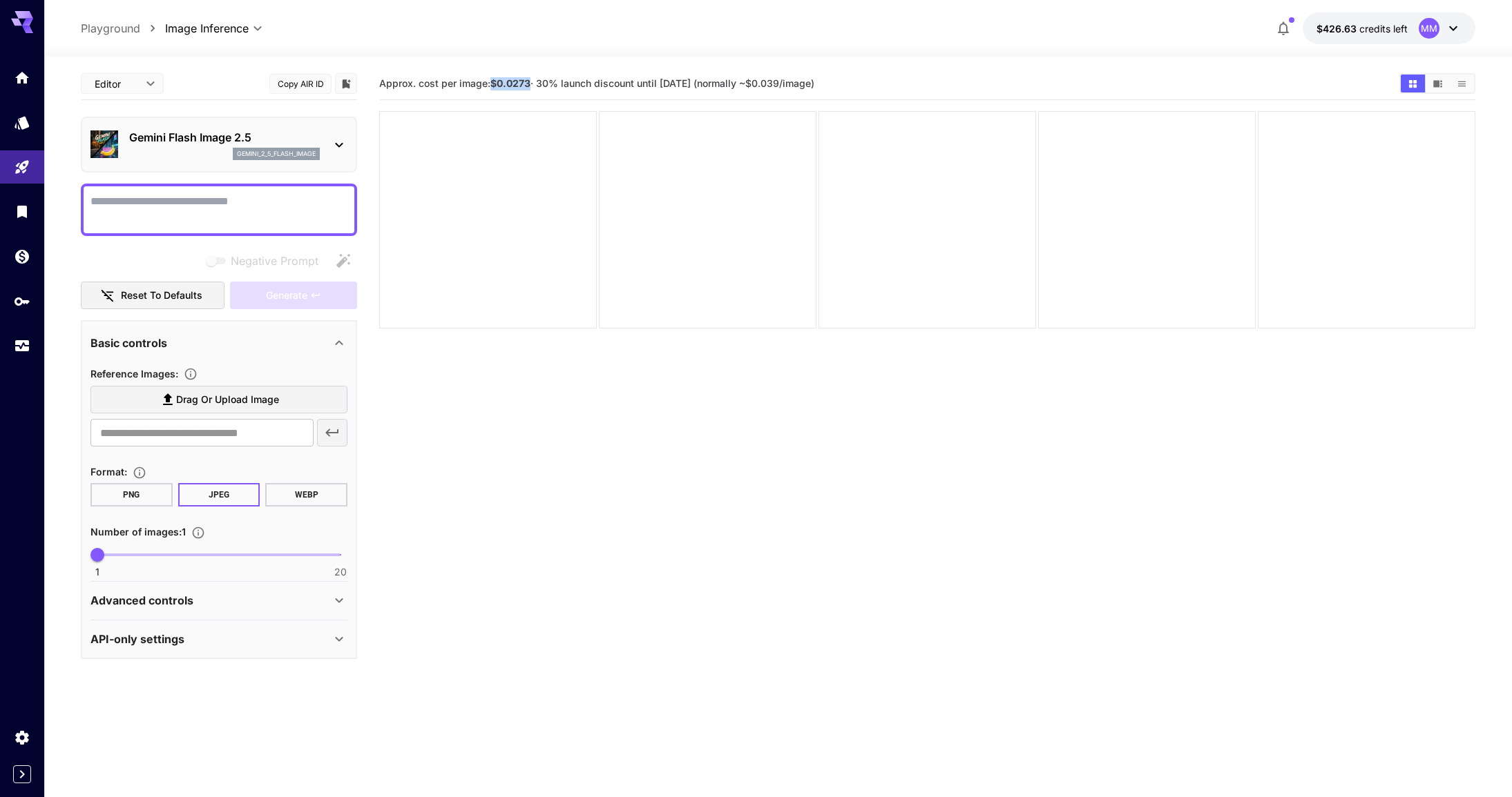
drag, startPoint x: 492, startPoint y: 83, endPoint x: 530, endPoint y: 85, distance: 38.1
click at [530, 85] on b "$0.0273" at bounding box center [510, 83] width 40 height 12
copy b "$0.0273"
click at [513, 434] on section "Approx. cost per image: $0.0273 · 30% launch discount until [DATE] (normally ~$…" at bounding box center [927, 466] width 1096 height 797
